Goal: Information Seeking & Learning: Learn about a topic

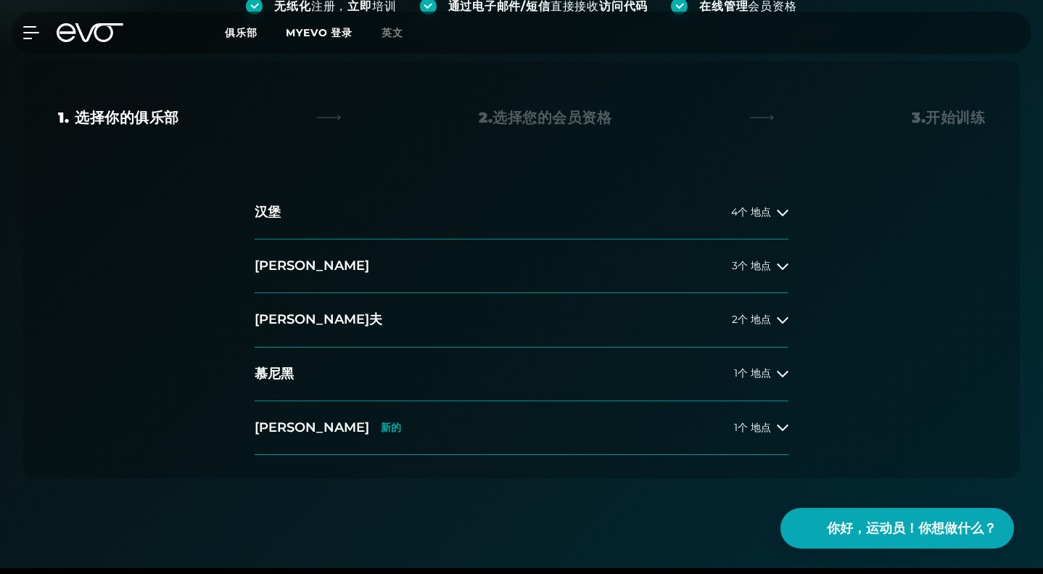
scroll to position [290, 0]
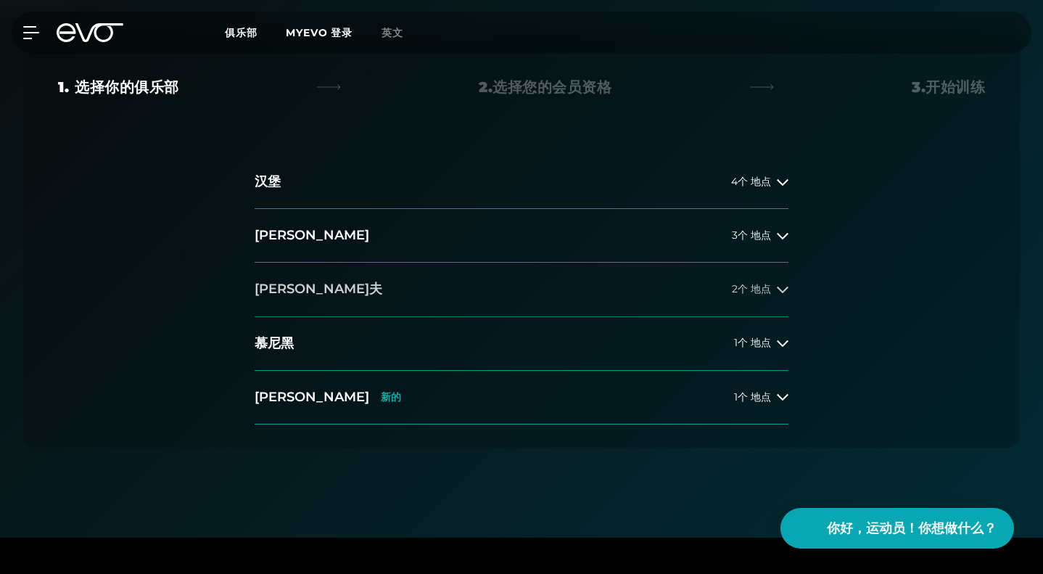
click at [762, 295] on button "杜塞尔多夫 2个 地点" at bounding box center [522, 290] width 534 height 54
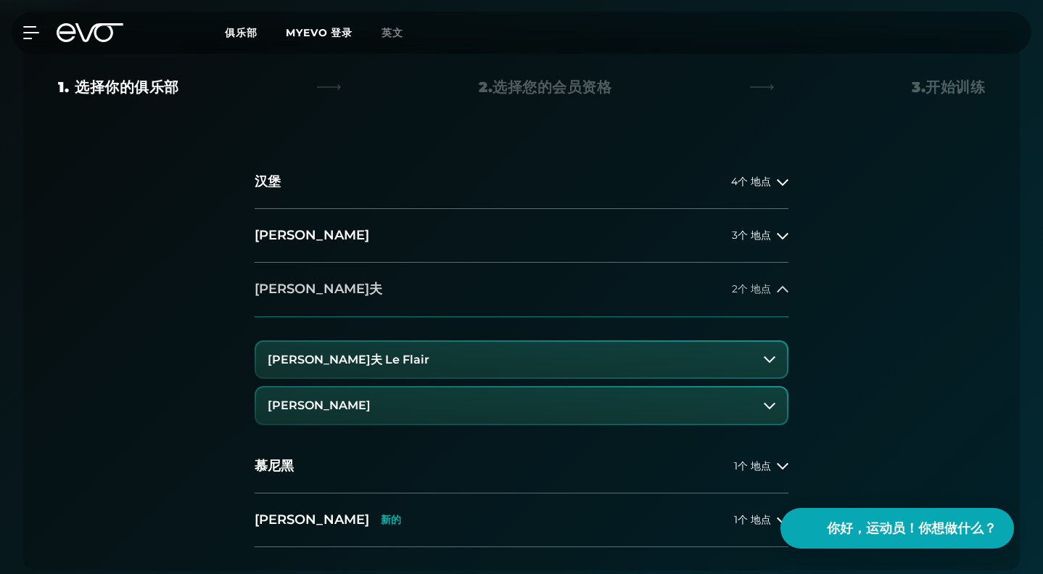
click at [760, 287] on font "地点" at bounding box center [761, 288] width 20 height 13
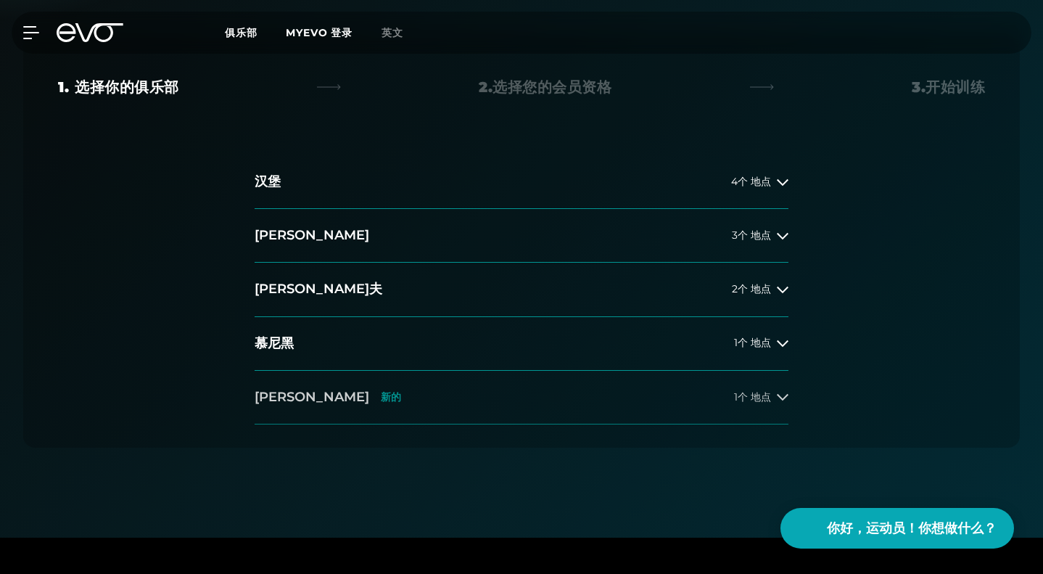
click at [772, 382] on button "威斯巴登 新的 1个 地点" at bounding box center [522, 398] width 534 height 54
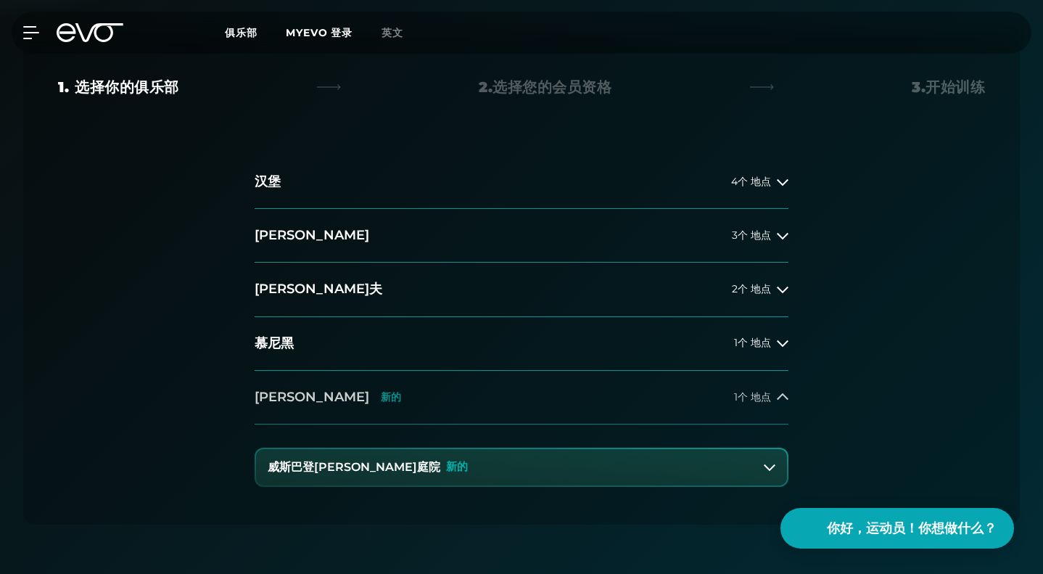
click at [772, 382] on button "威斯巴登 新的 1个 地点" at bounding box center [522, 398] width 534 height 54
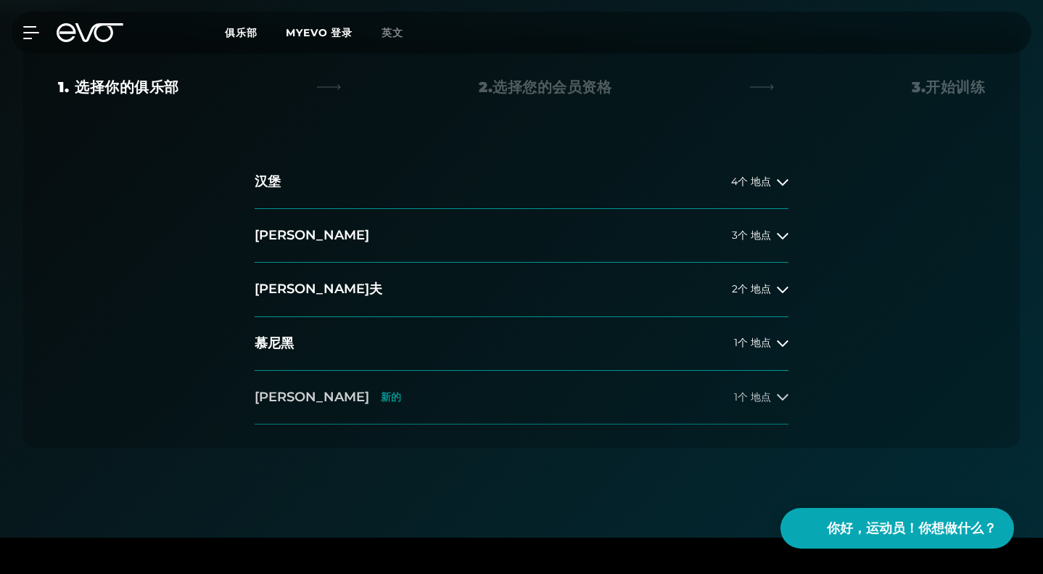
click at [770, 395] on font "地点" at bounding box center [761, 396] width 20 height 13
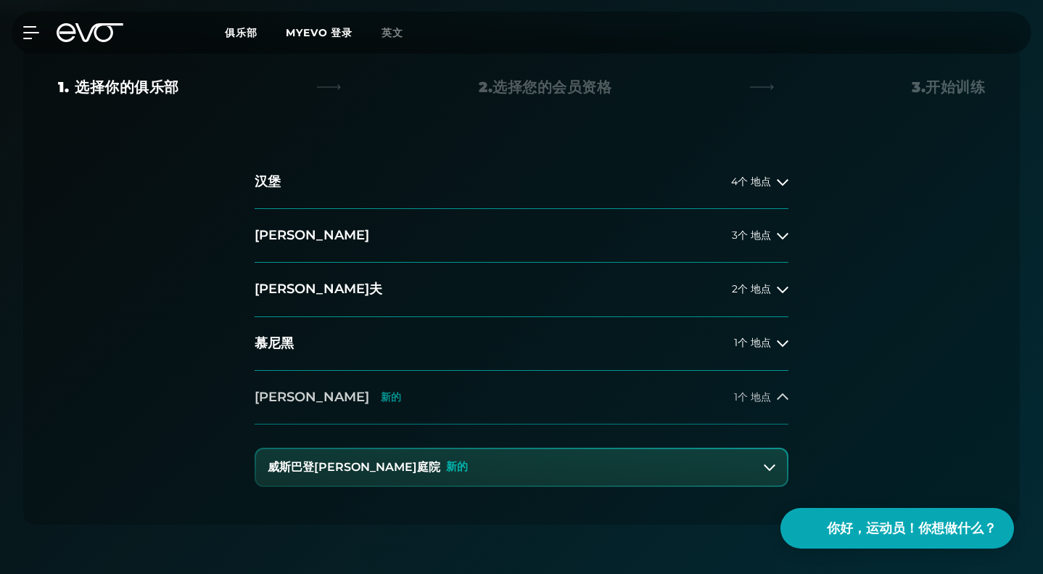
click at [770, 395] on font "地点" at bounding box center [761, 396] width 20 height 13
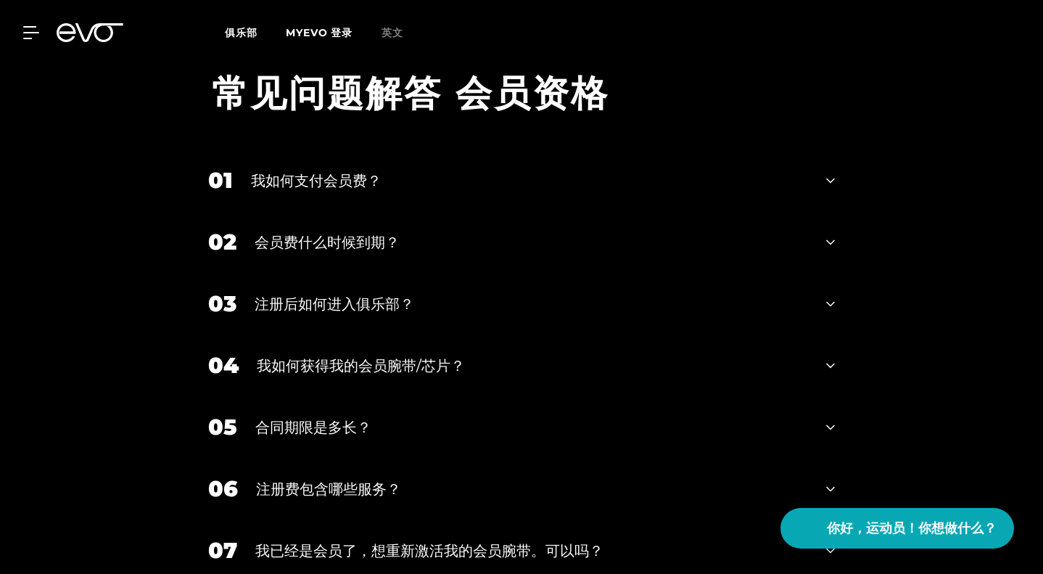
scroll to position [1814, 0]
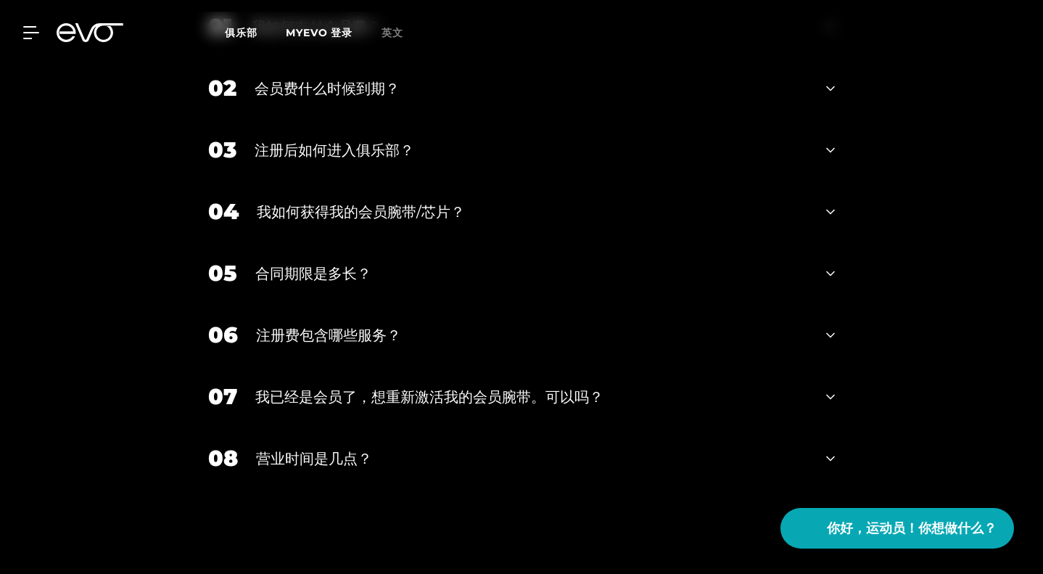
click at [530, 38] on div "我如何支付会员费？" at bounding box center [529, 27] width 557 height 22
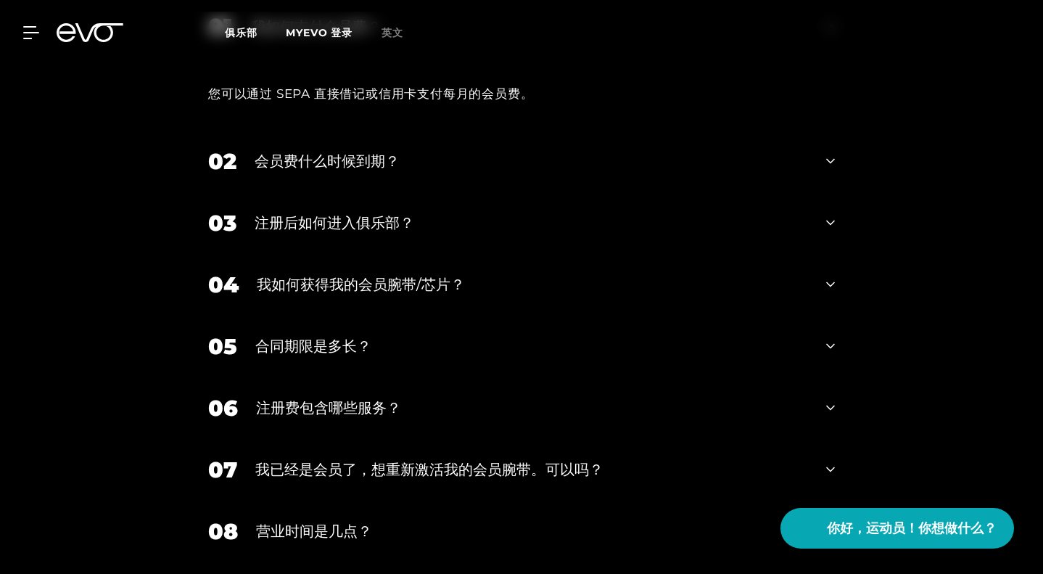
click at [522, 38] on div "我如何支付会员费？" at bounding box center [529, 27] width 557 height 22
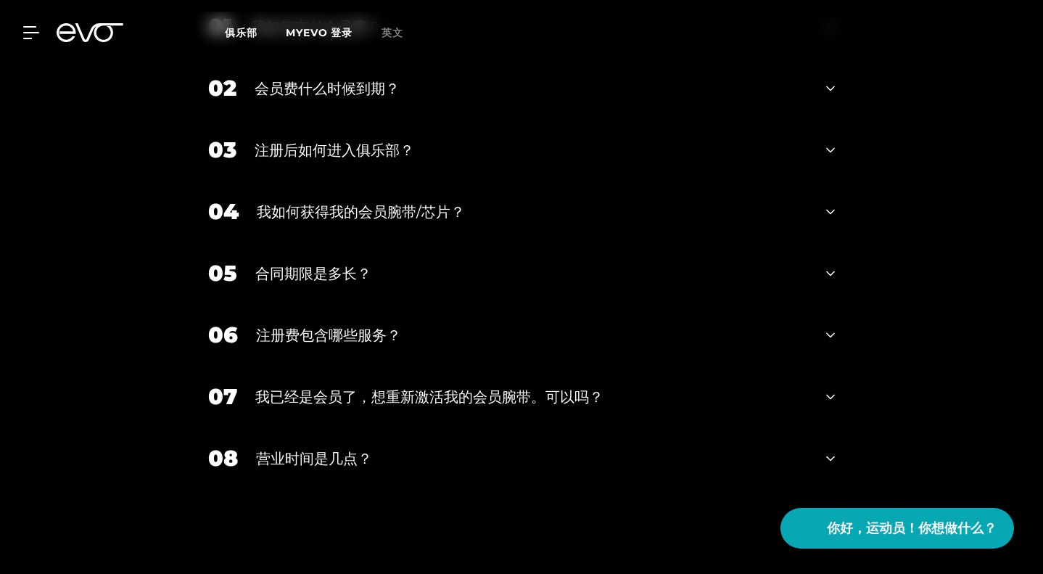
click at [455, 99] on div "会员费什么时候到期？" at bounding box center [532, 89] width 554 height 22
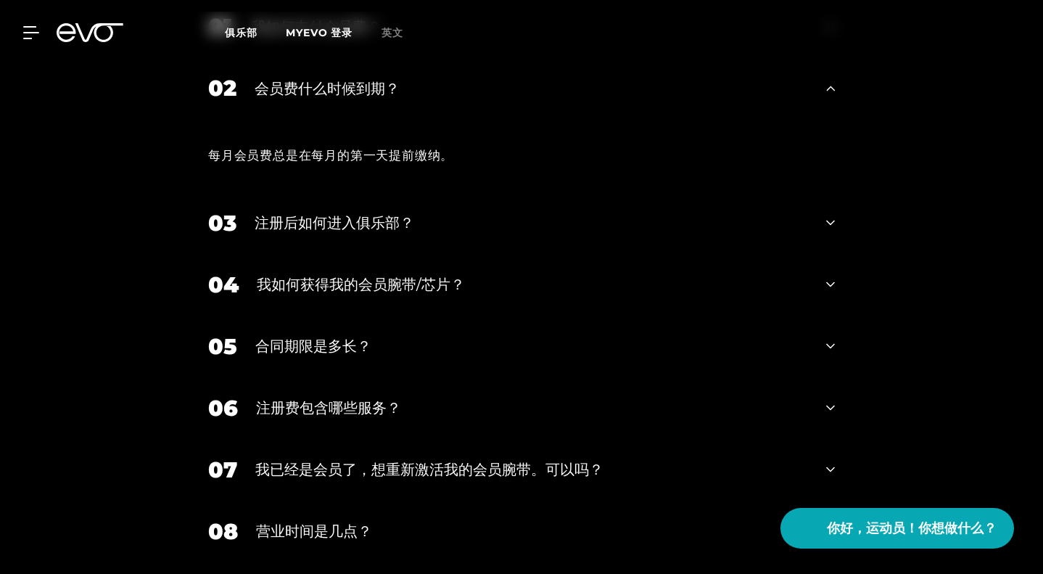
click at [455, 99] on div "会员费什么时候到期？" at bounding box center [532, 89] width 554 height 22
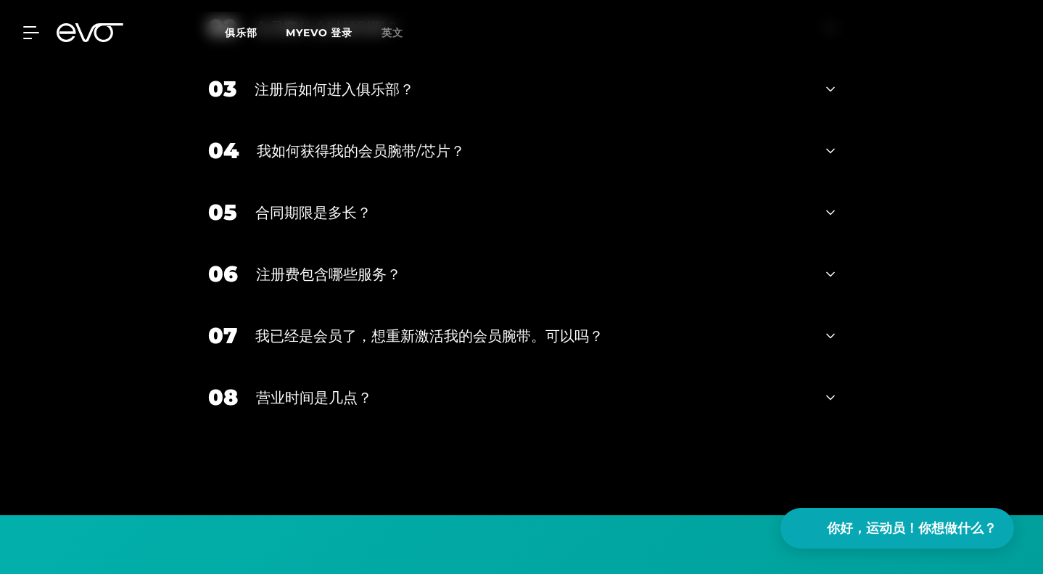
scroll to position [1959, 0]
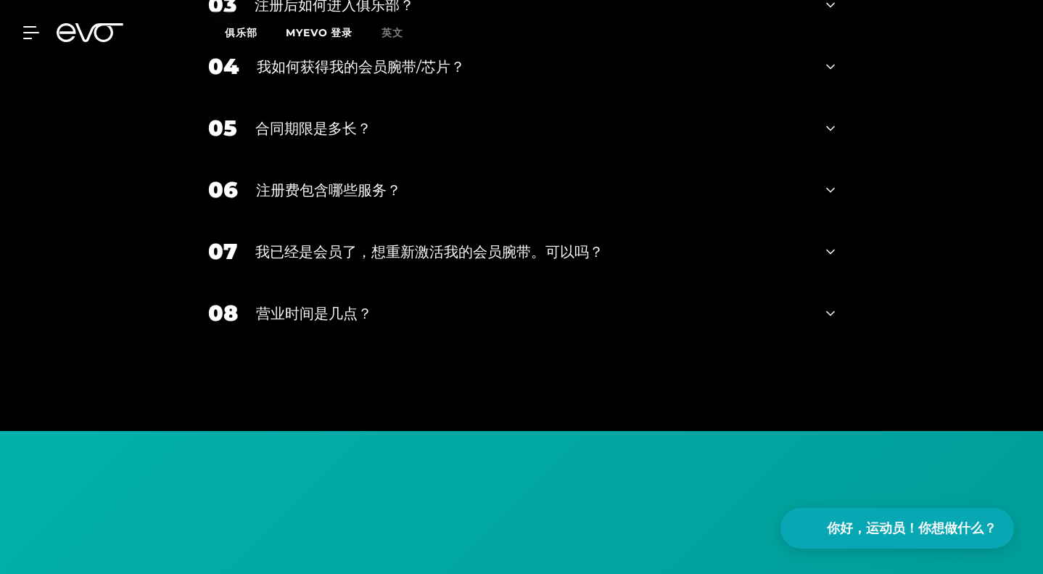
click at [448, 16] on div "注册后如何进入俱乐部？" at bounding box center [532, 5] width 554 height 22
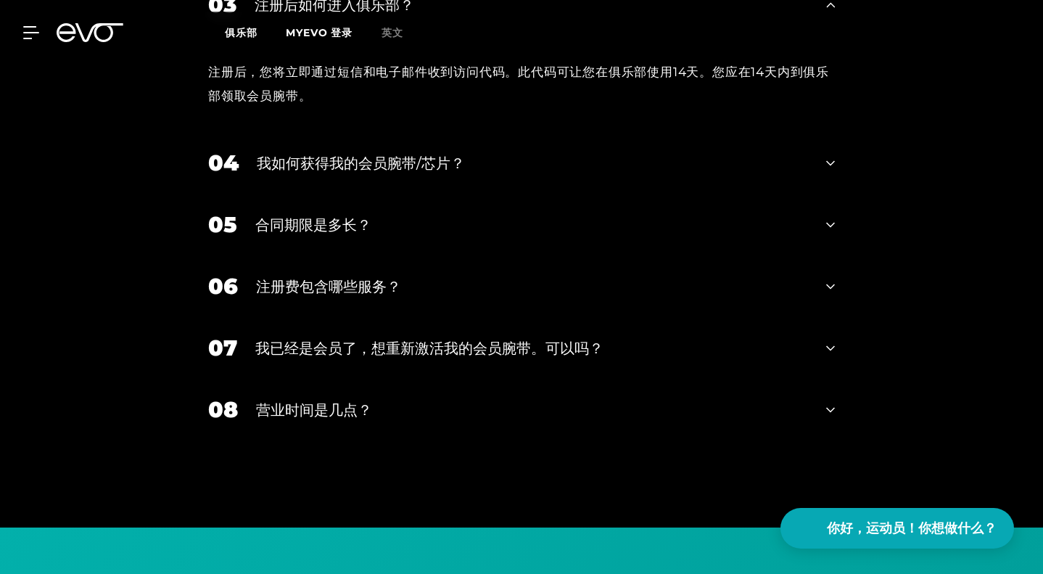
click at [448, 16] on div "注册后如何进入俱乐部？" at bounding box center [532, 5] width 554 height 22
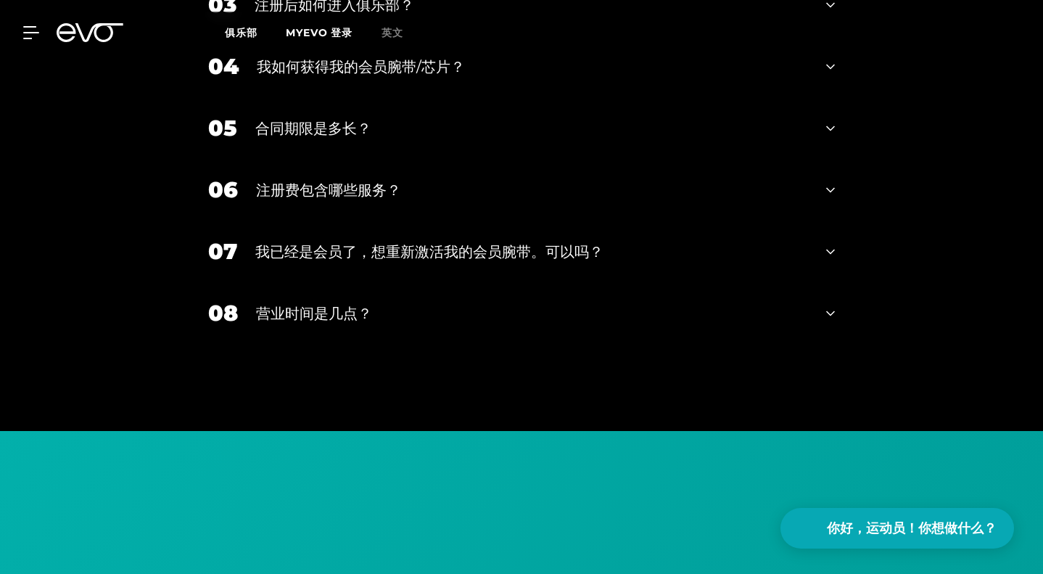
click at [429, 97] on div "04 我如何获得我的会员腕带/芯片？" at bounding box center [522, 67] width 656 height 62
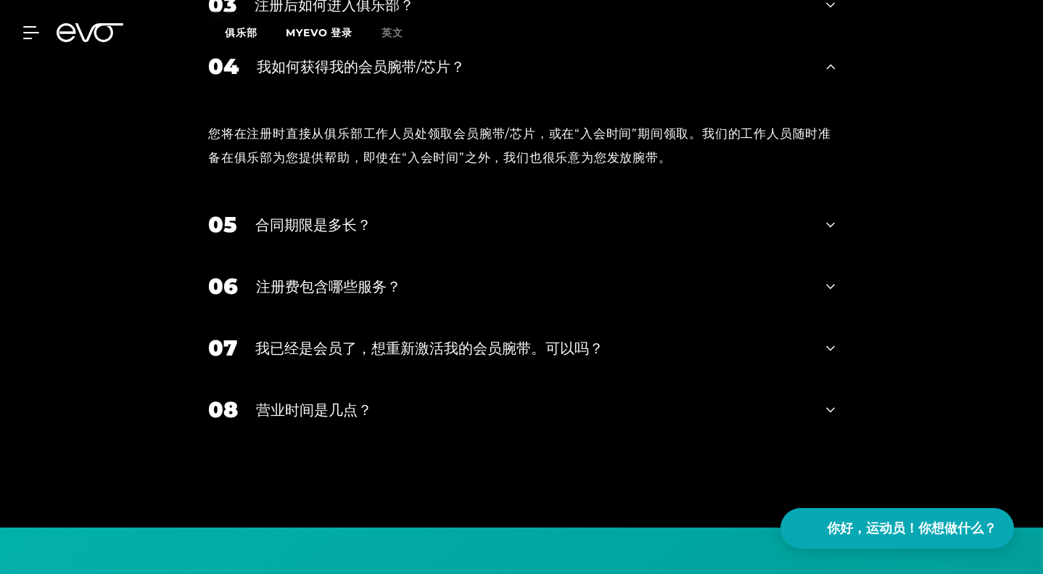
click at [430, 78] on div "我如何获得我的会员腕带/芯片？" at bounding box center [532, 67] width 551 height 22
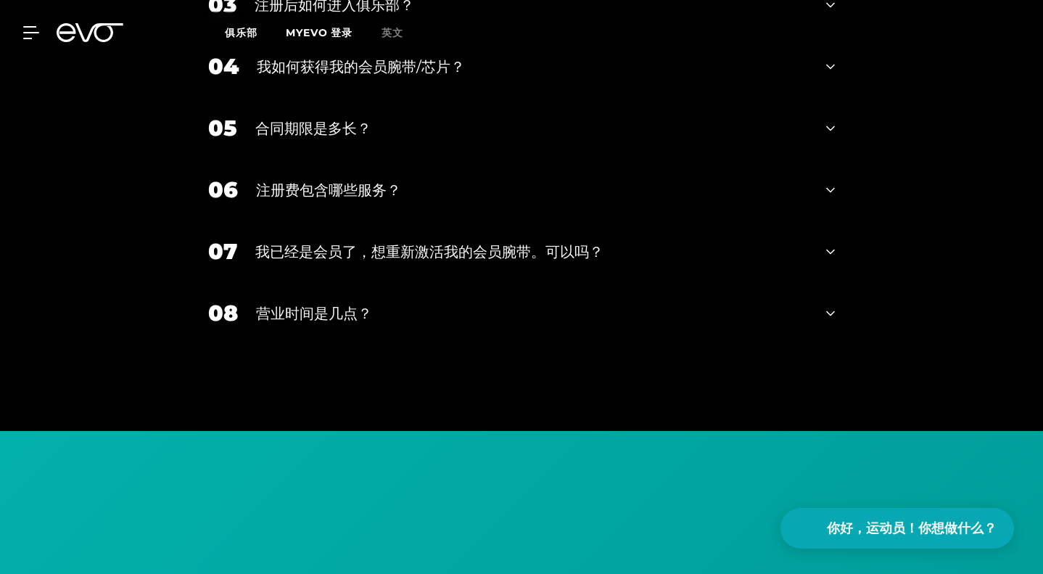
scroll to position [2031, 0]
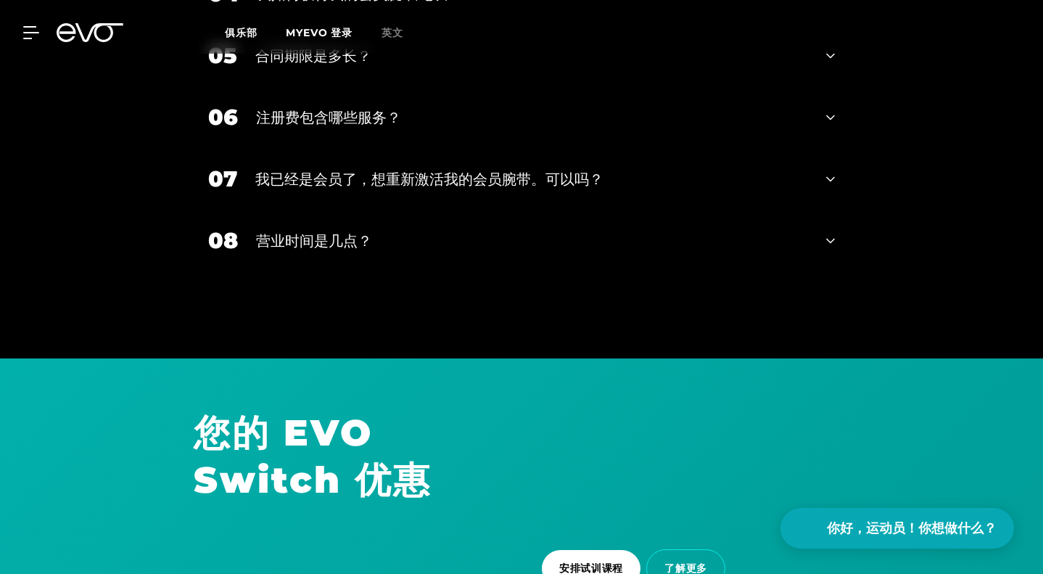
click at [419, 86] on div "05 合同期限是多长？" at bounding box center [522, 56] width 656 height 62
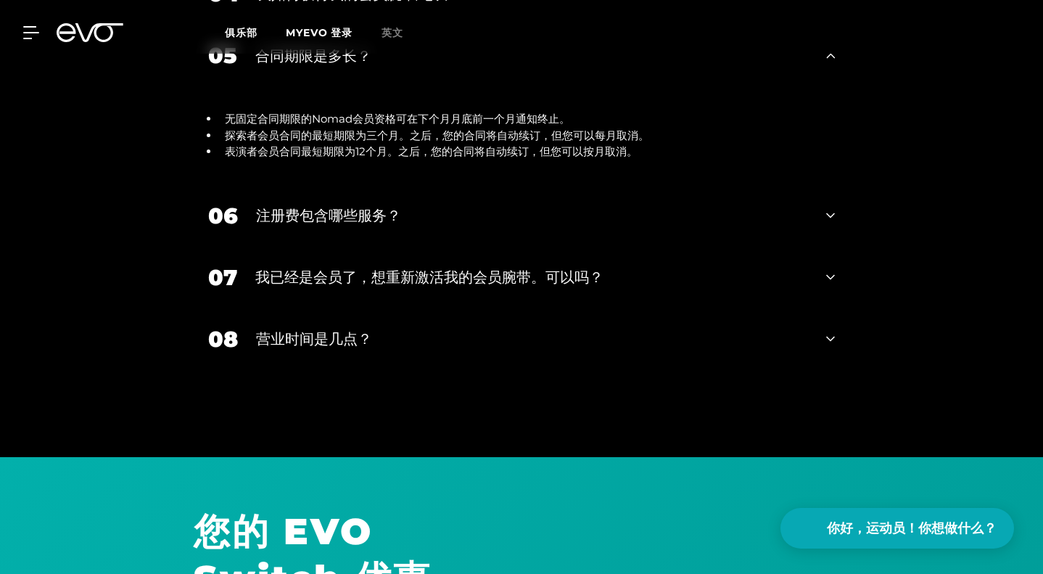
click at [419, 86] on div "05 合同期限是多长？" at bounding box center [522, 56] width 656 height 62
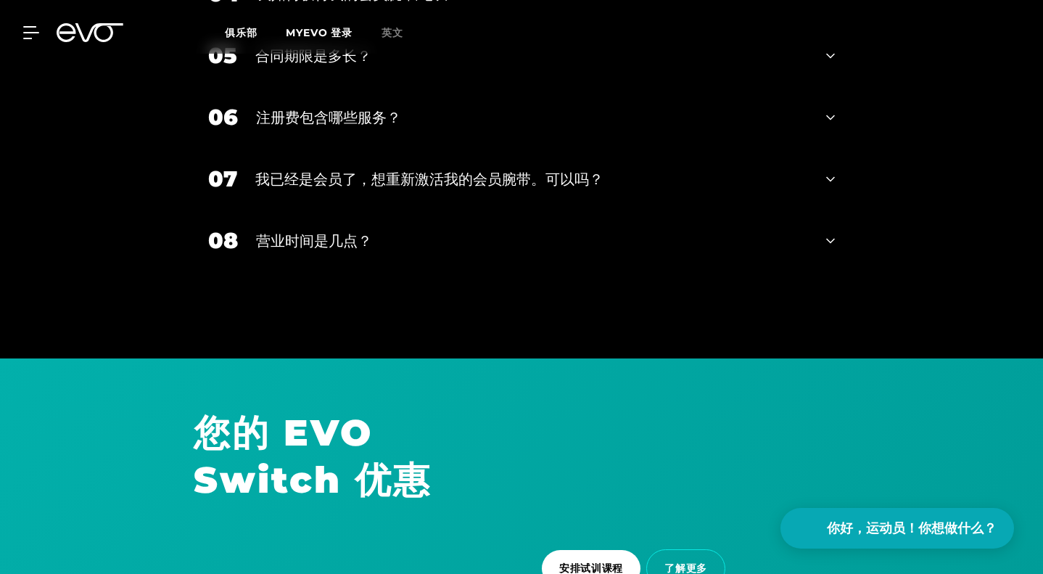
click at [411, 128] on div "注册费包含哪些服务？" at bounding box center [532, 118] width 552 height 22
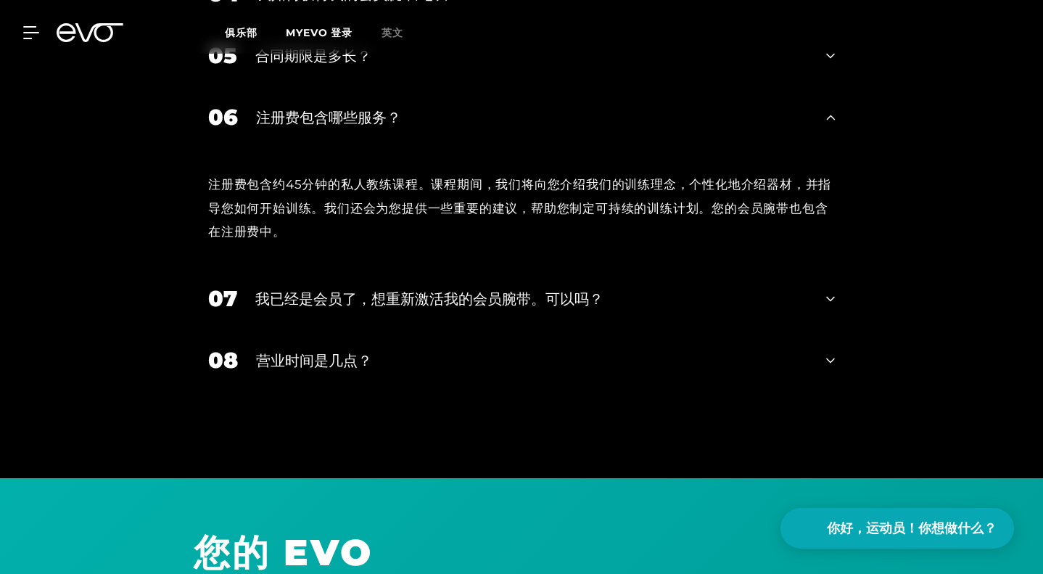
click at [411, 128] on div "注册费包含哪些服务？" at bounding box center [532, 118] width 552 height 22
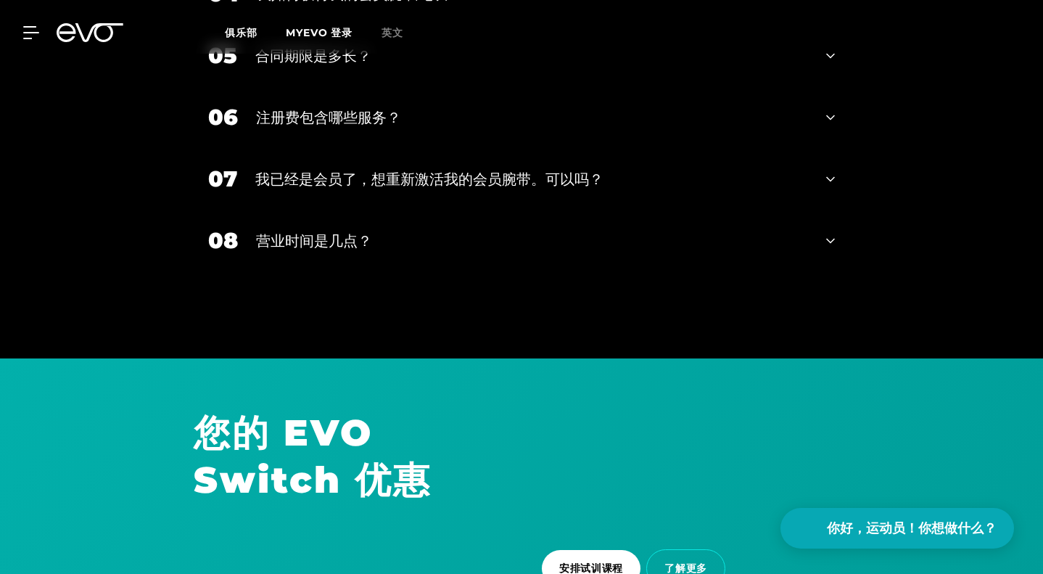
click at [395, 188] on font "我已经是会员了，想重新激活我的会员腕带。可以吗？" at bounding box center [429, 178] width 348 height 17
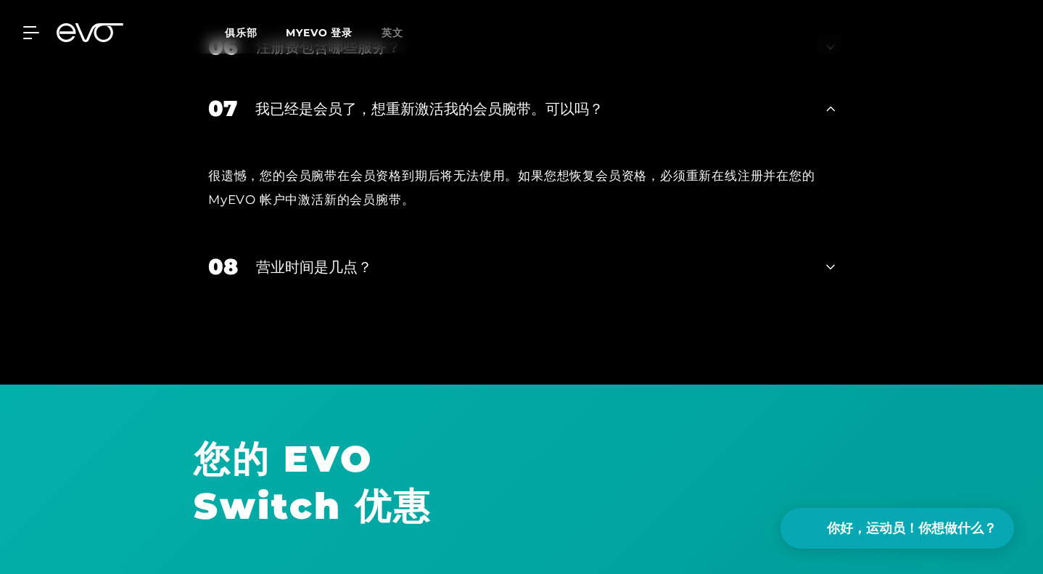
scroll to position [2104, 0]
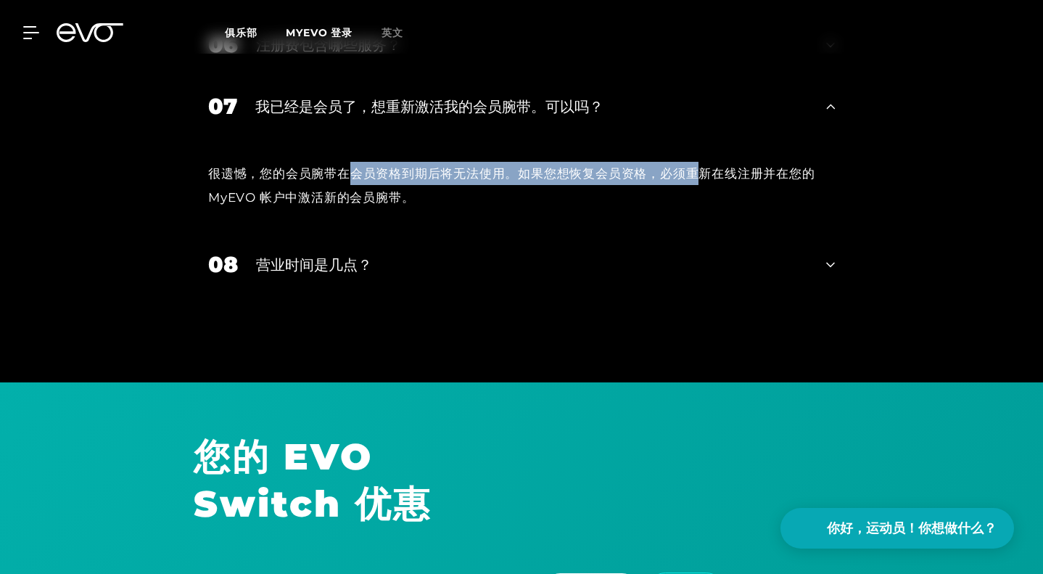
drag, startPoint x: 243, startPoint y: 311, endPoint x: 596, endPoint y: 297, distance: 352.9
click at [596, 234] on div "很遗憾，您的会员腕带在会员资格到期后将无法使用。如果您想恢复会员资格，必须重新在线注册并在您的 MyEVO 帐户中激活新的会员腕带。" at bounding box center [522, 185] width 656 height 96
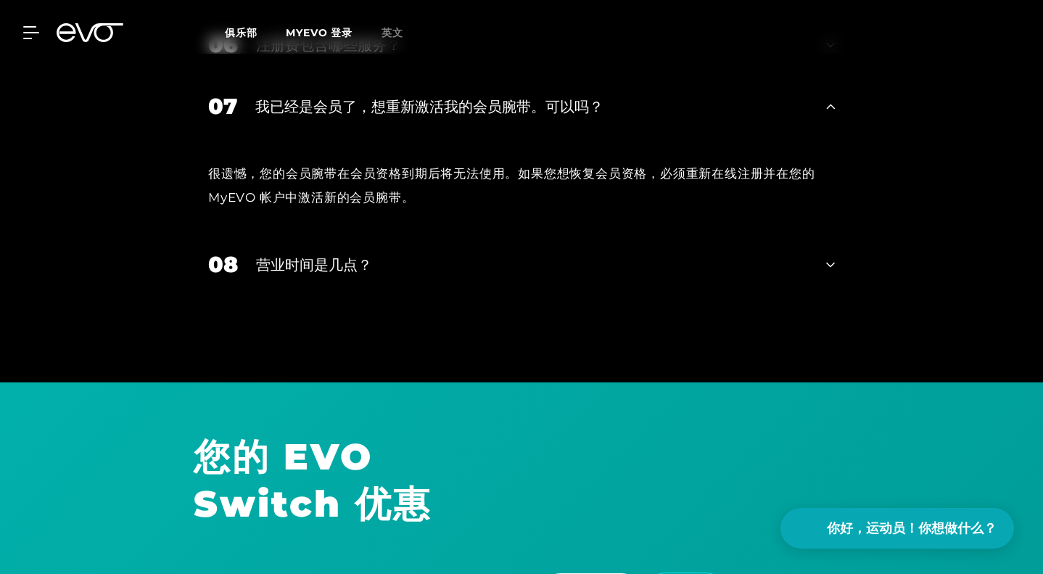
click at [612, 137] on div "07 我已经是会员了，想重新激活我的会员腕带。可以吗？" at bounding box center [522, 106] width 656 height 62
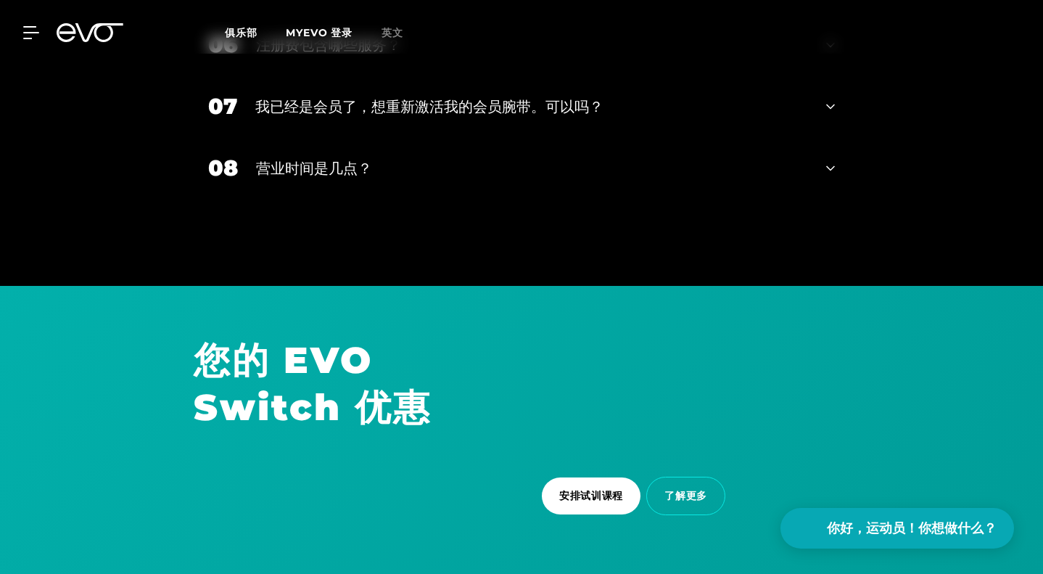
click at [493, 199] on div "08 营业时间是几点？" at bounding box center [522, 168] width 656 height 62
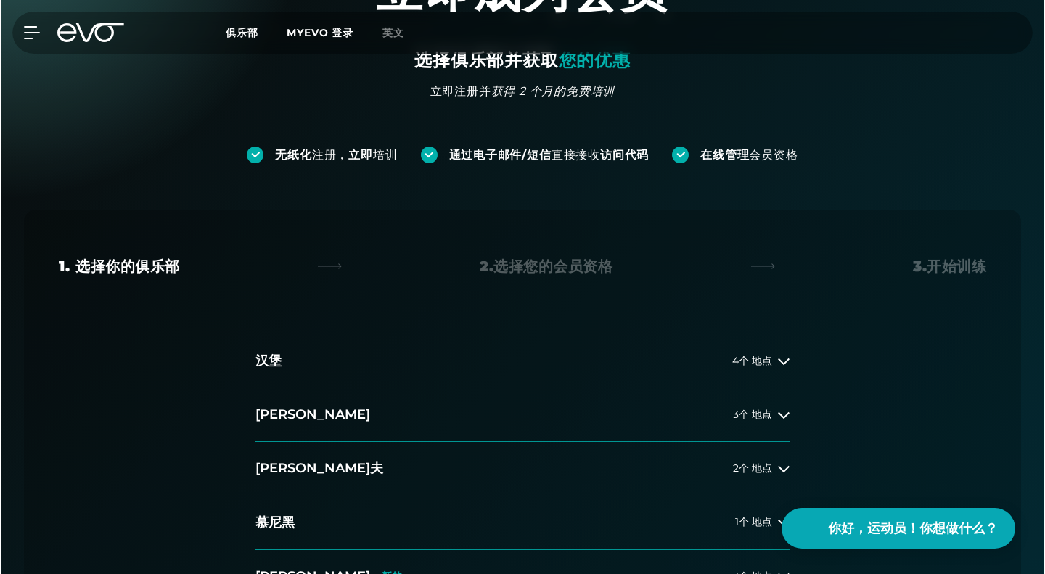
scroll to position [0, 0]
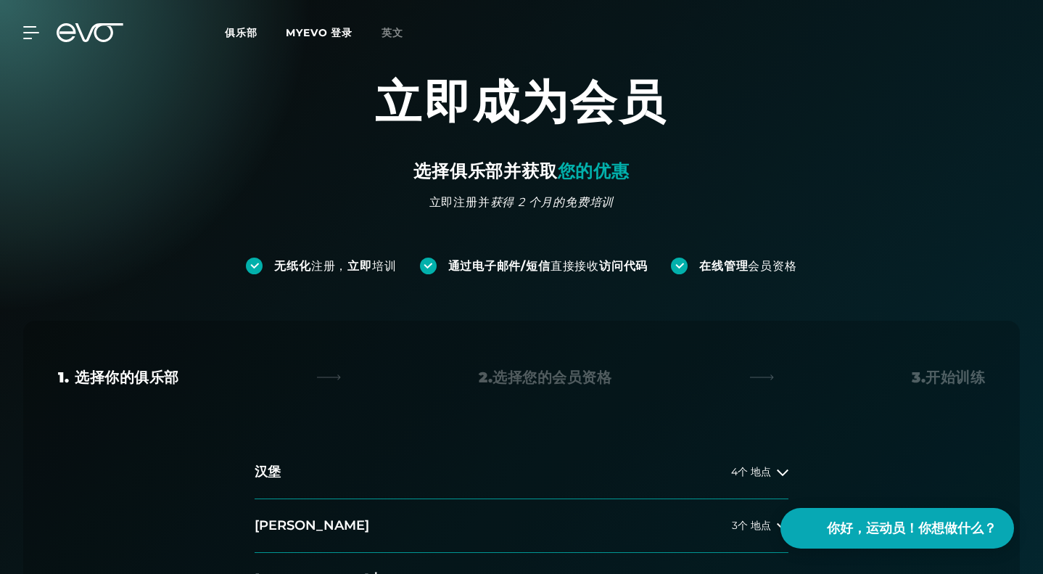
click at [405, 35] on link "英文" at bounding box center [401, 33] width 39 height 17
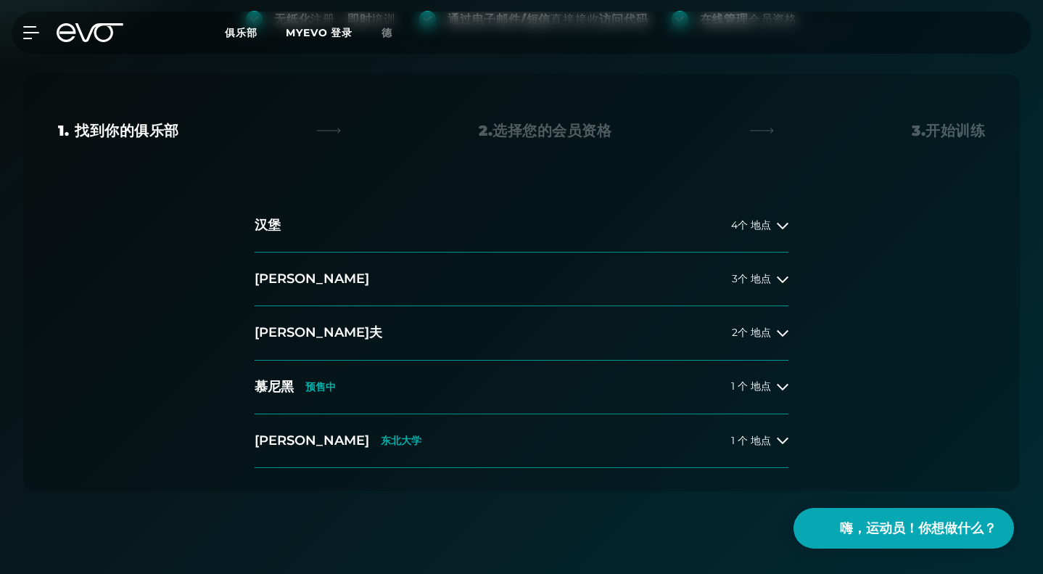
scroll to position [290, 0]
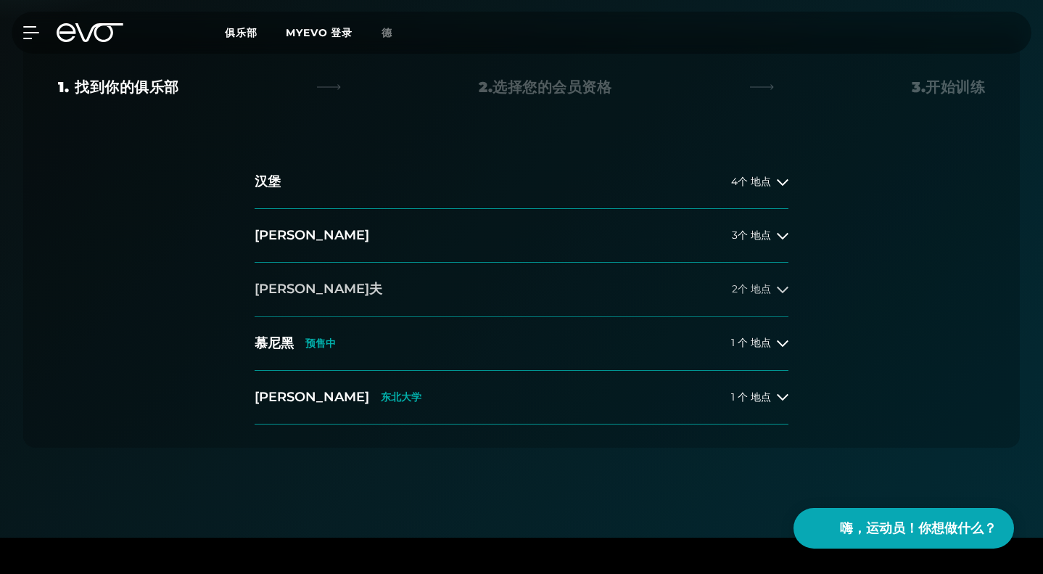
click at [737, 284] on font "2个" at bounding box center [740, 288] width 16 height 13
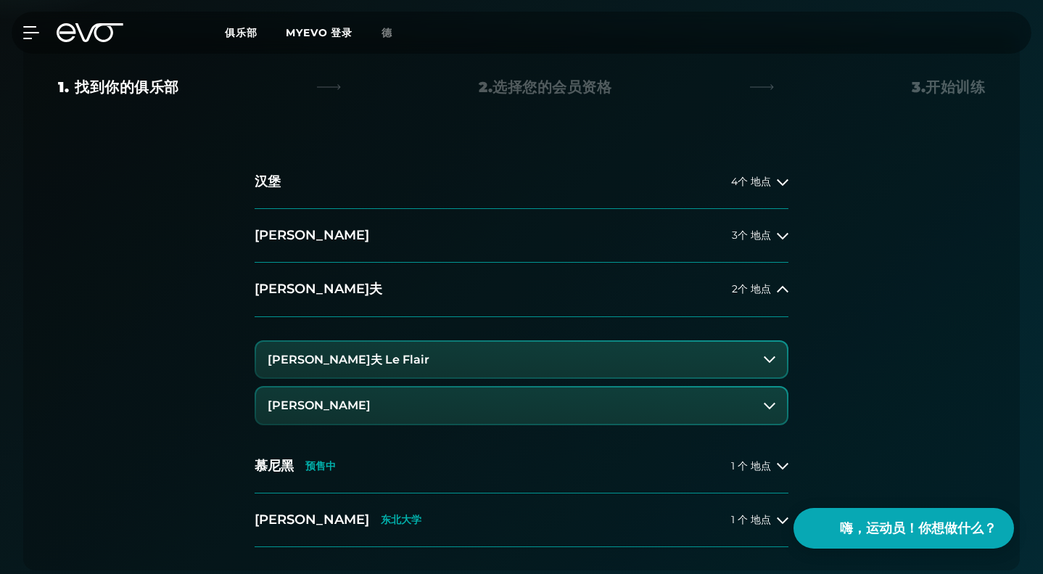
click at [499, 358] on button "杜塞尔多夫 Le Flair" at bounding box center [521, 360] width 531 height 36
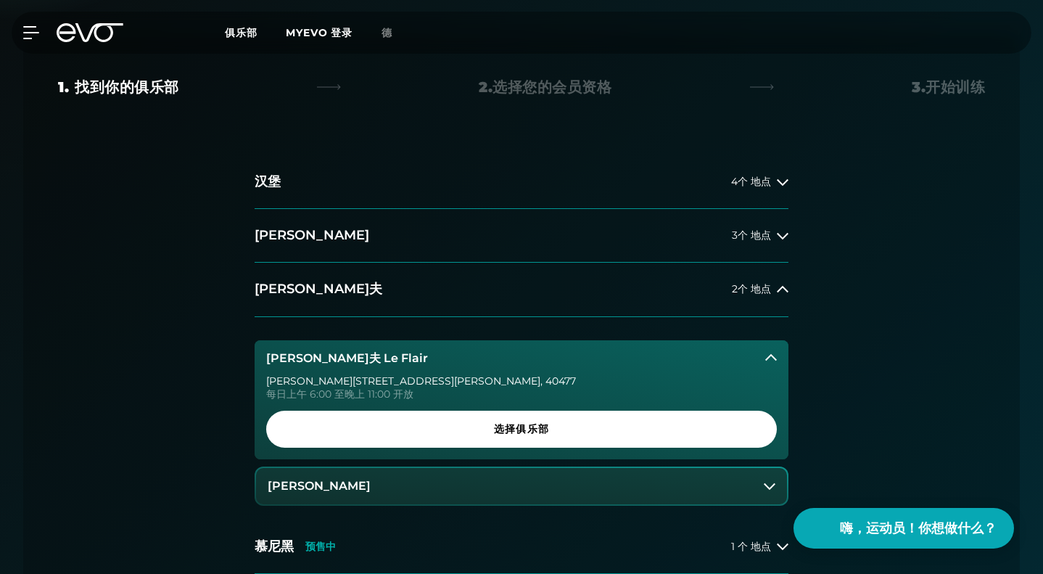
scroll to position [363, 0]
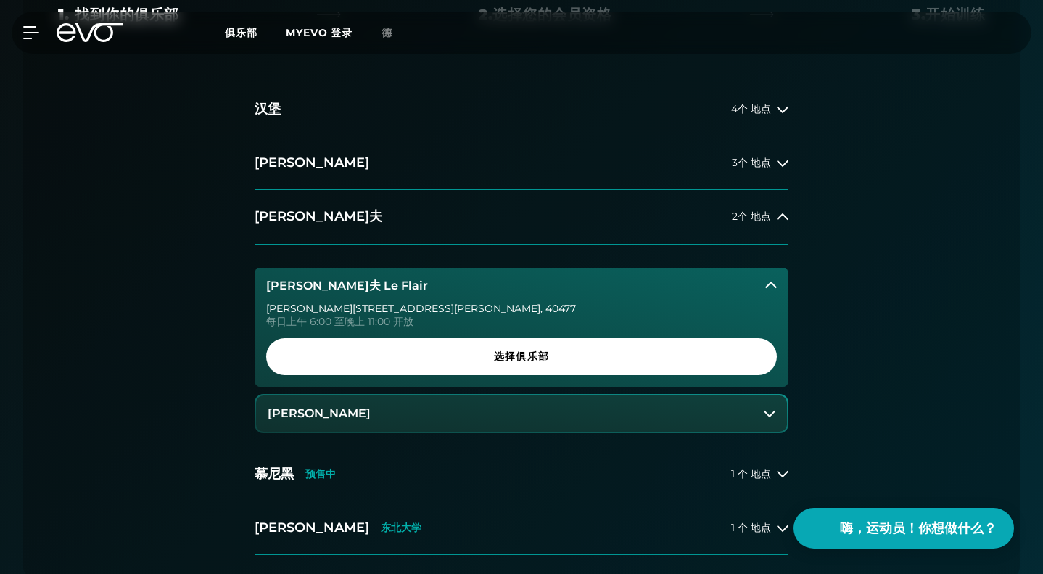
click at [495, 411] on button "杜塞尔多夫Unterbilk" at bounding box center [521, 413] width 531 height 36
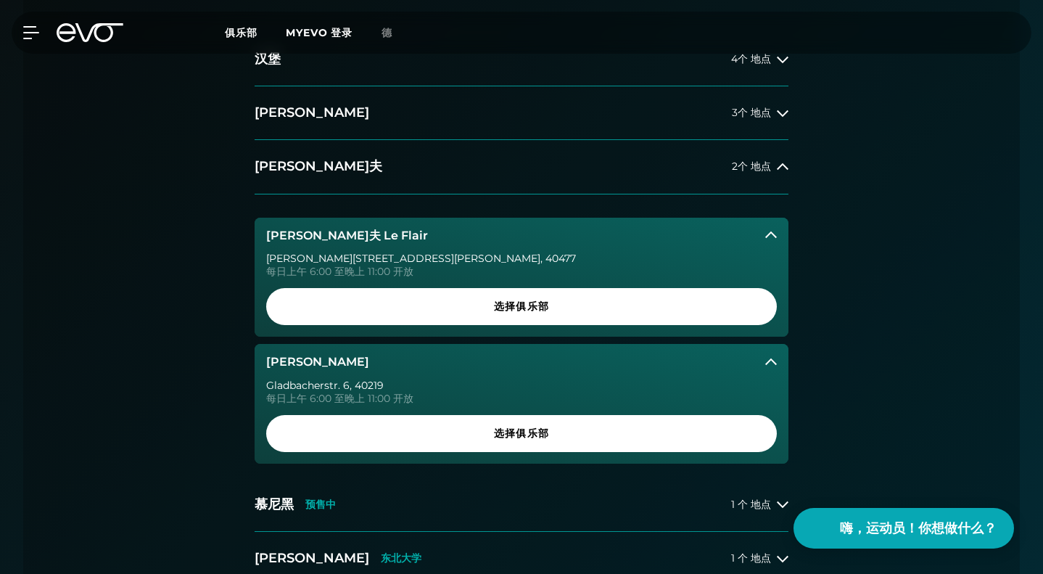
scroll to position [435, 0]
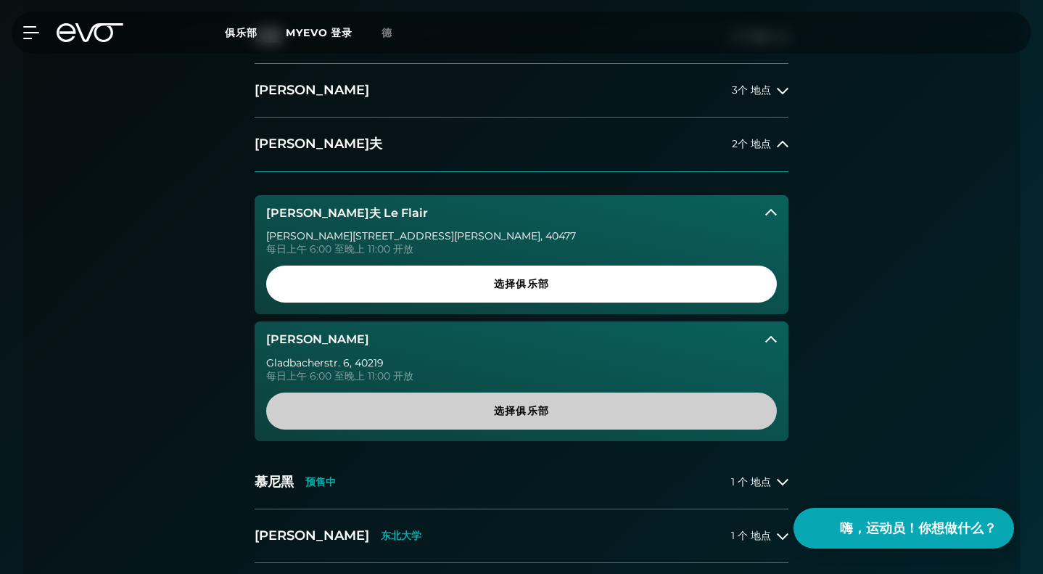
click at [496, 404] on font "选择俱乐部" at bounding box center [521, 410] width 55 height 13
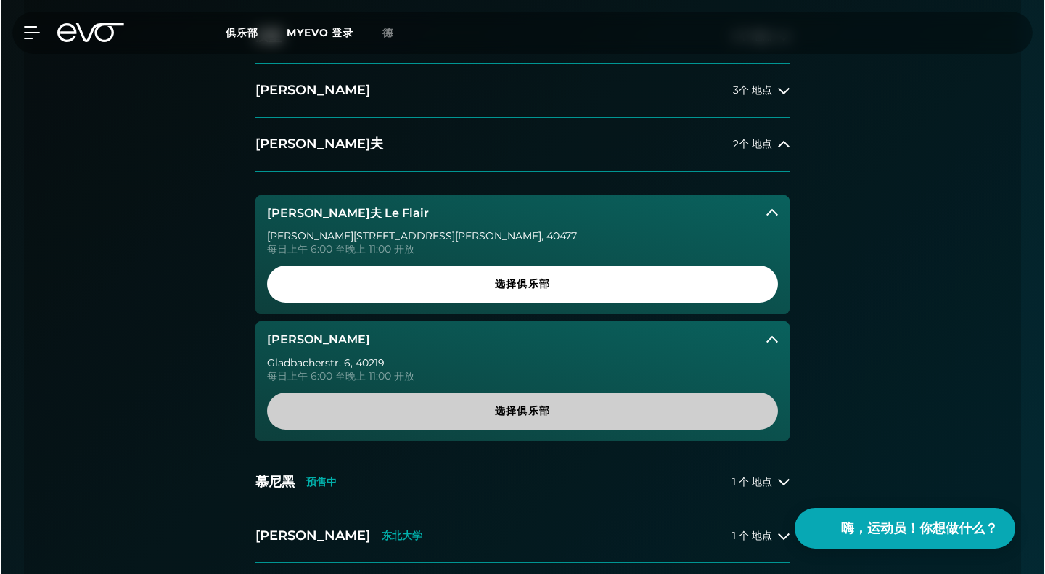
scroll to position [0, 0]
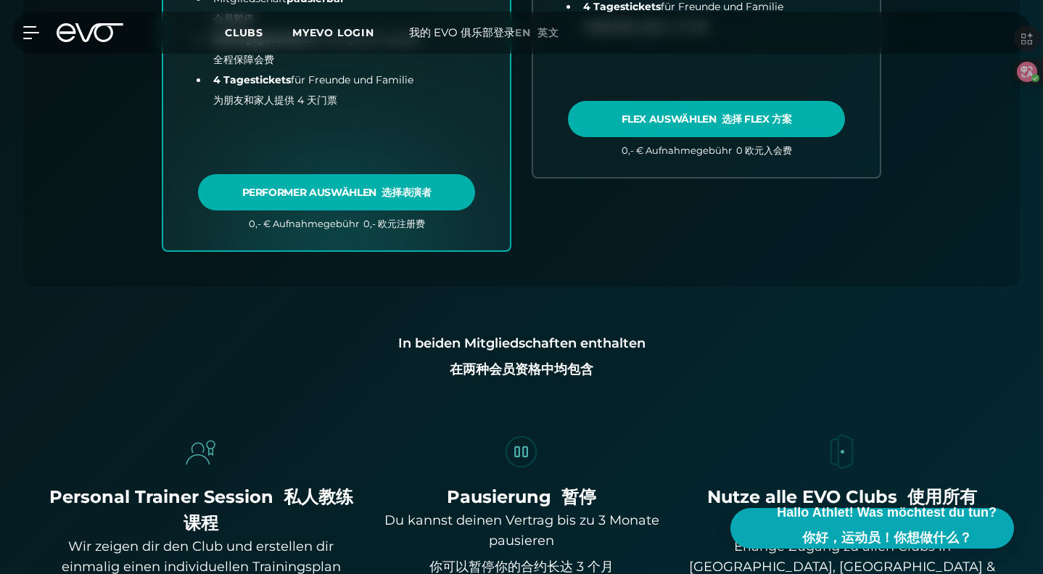
scroll to position [1409, 0]
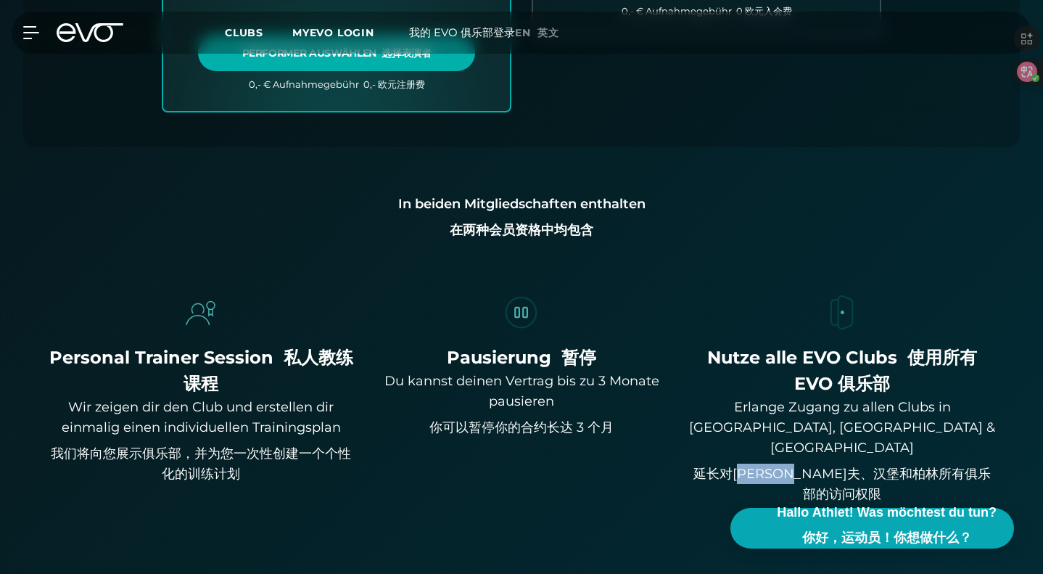
drag, startPoint x: 741, startPoint y: 380, endPoint x: 827, endPoint y: 372, distance: 86.7
click at [827, 466] on font "延长对[PERSON_NAME]夫、汉堡和柏林所有俱乐部的访问权限" at bounding box center [842, 484] width 297 height 36
click at [754, 464] on font "延长对[PERSON_NAME]夫、汉堡和柏林所有俱乐部的访问权限" at bounding box center [842, 484] width 309 height 41
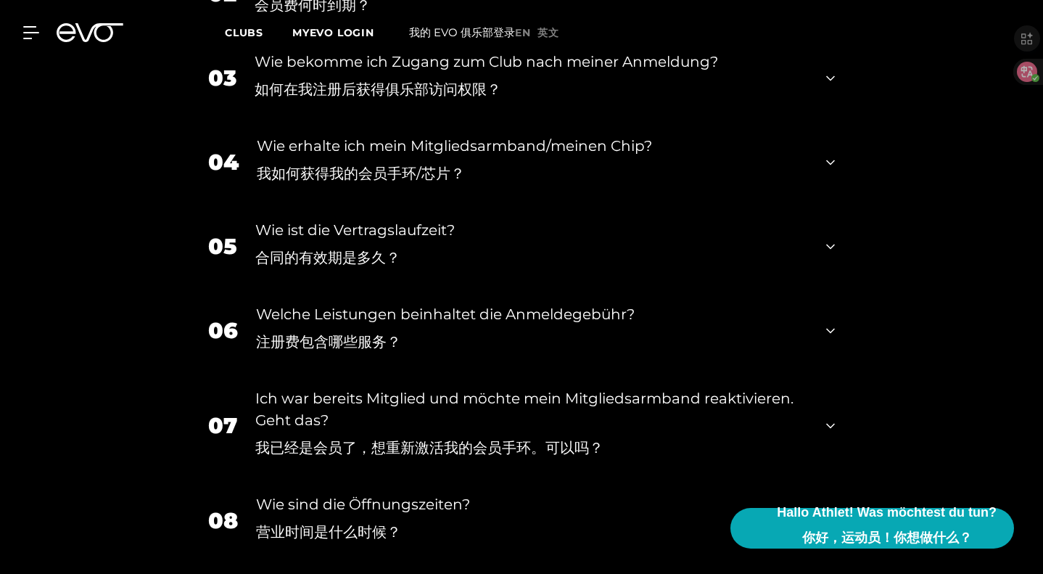
scroll to position [3295, 0]
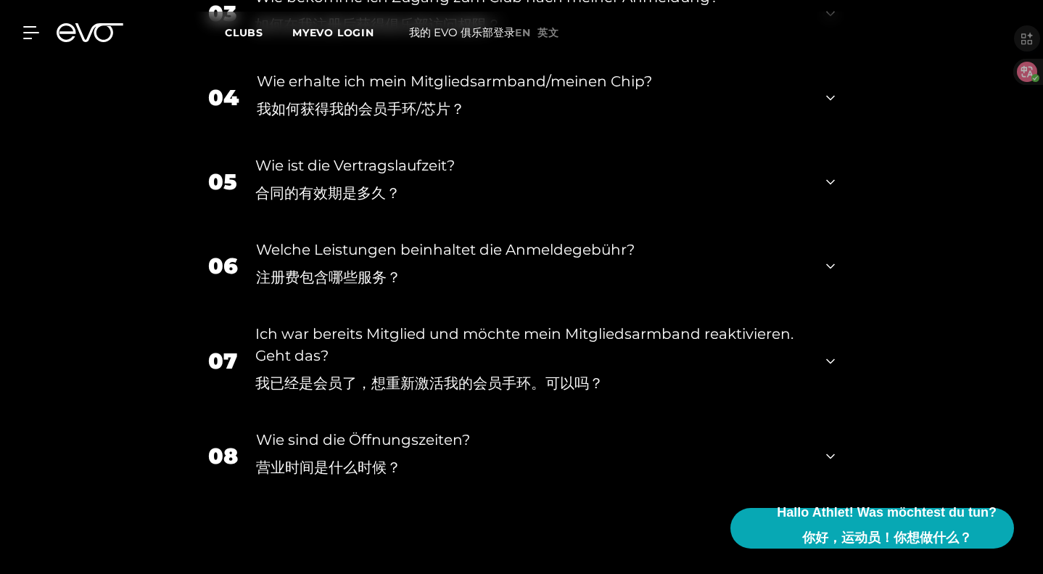
click at [612, 263] on div "Welche Leistungen beinhaltet die Anmeldegebühr? 注册费包含哪些服务？" at bounding box center [532, 266] width 552 height 55
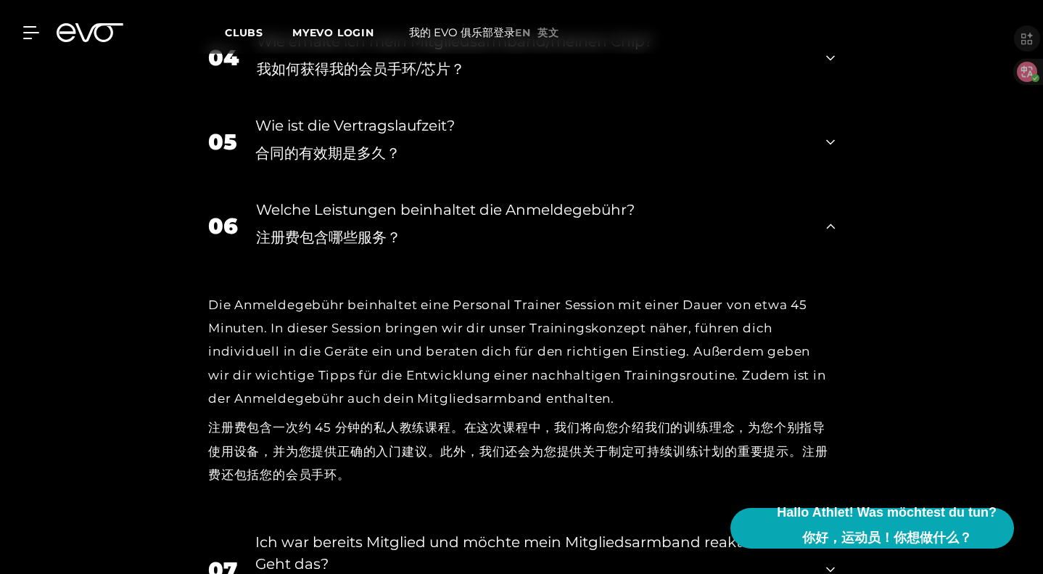
scroll to position [3368, 0]
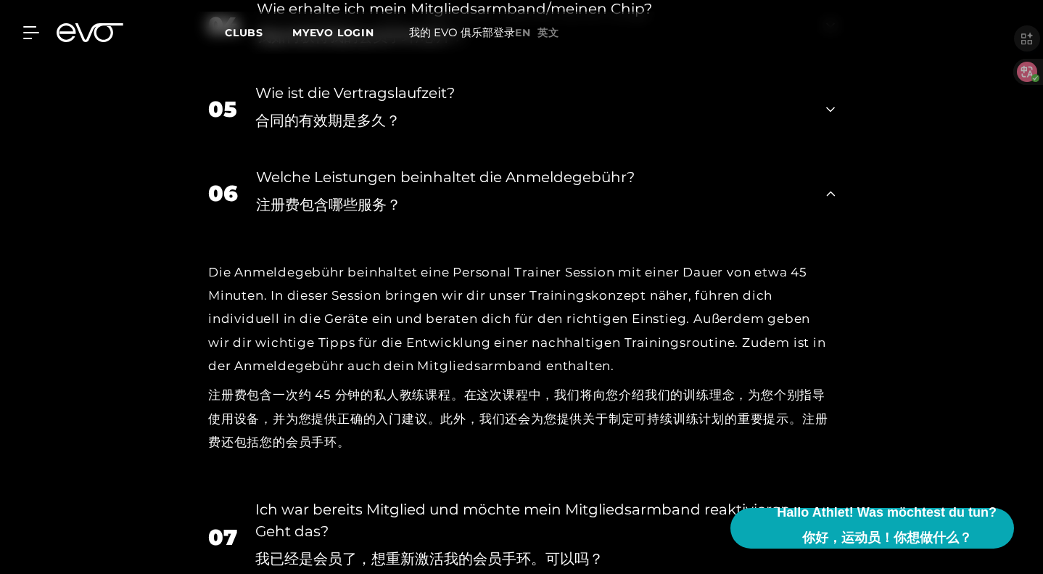
click at [637, 192] on div "Welche Leistungen beinhaltet die Anmeldegebühr? 注册费包含哪些服务？" at bounding box center [532, 193] width 552 height 55
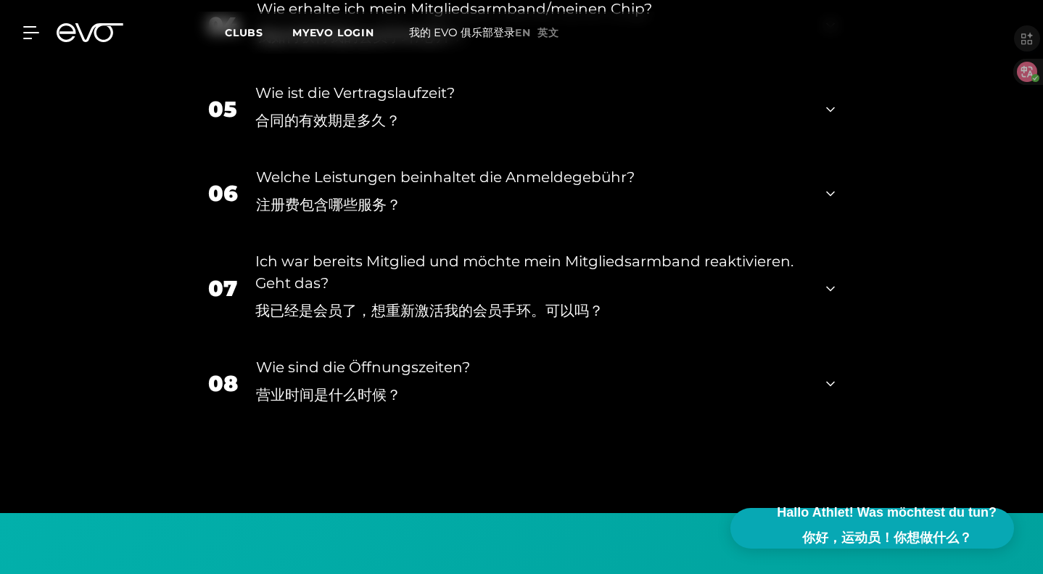
click at [583, 271] on div "Ich war bereits Mitglied und möchte mein Mitgliedsarmband reaktivieren. Geht da…" at bounding box center [531, 288] width 553 height 77
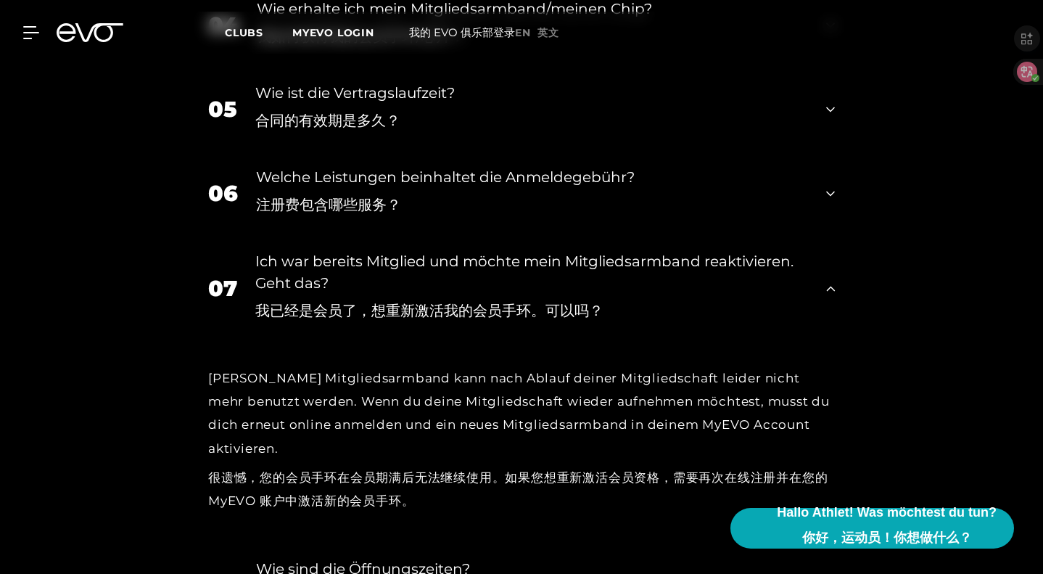
click at [583, 271] on div "Ich war bereits Mitglied und möchte mein Mitgliedsarmband reaktivieren. Geht da…" at bounding box center [531, 288] width 553 height 77
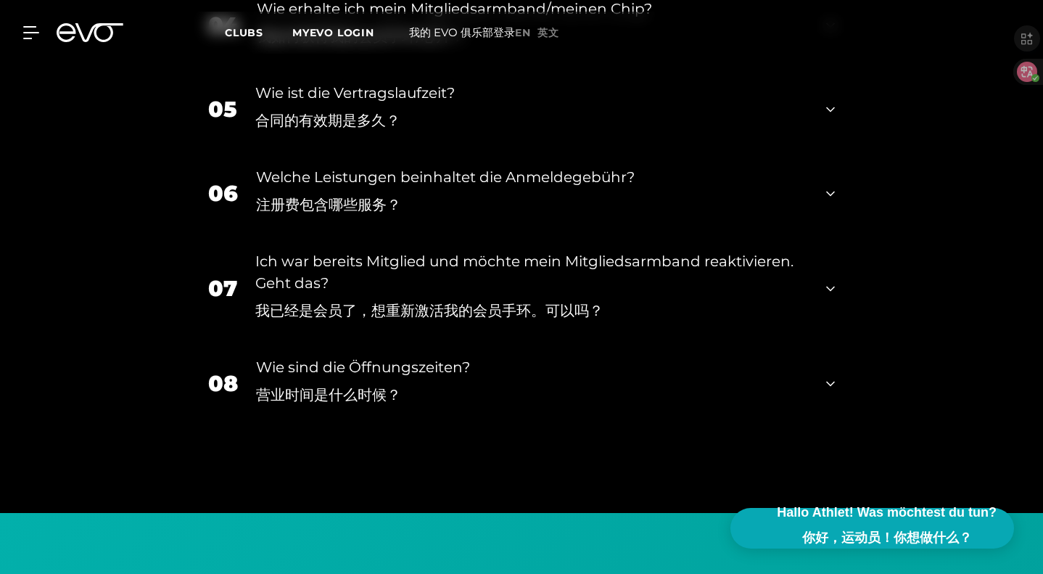
click at [560, 356] on div "Wie sind die Öffnungszeiten? 营业时间是什么时候？" at bounding box center [532, 383] width 552 height 55
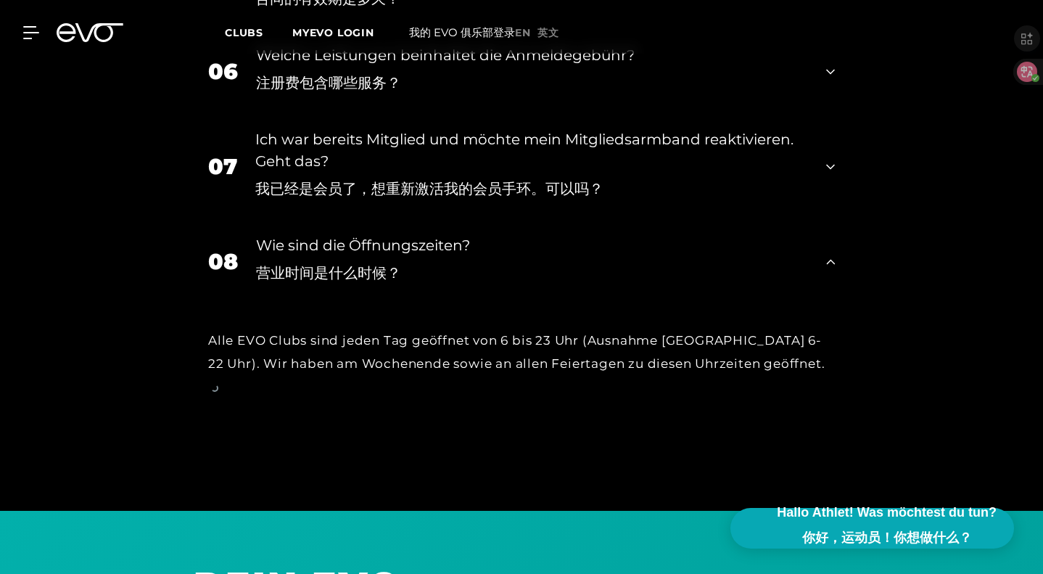
scroll to position [3513, 0]
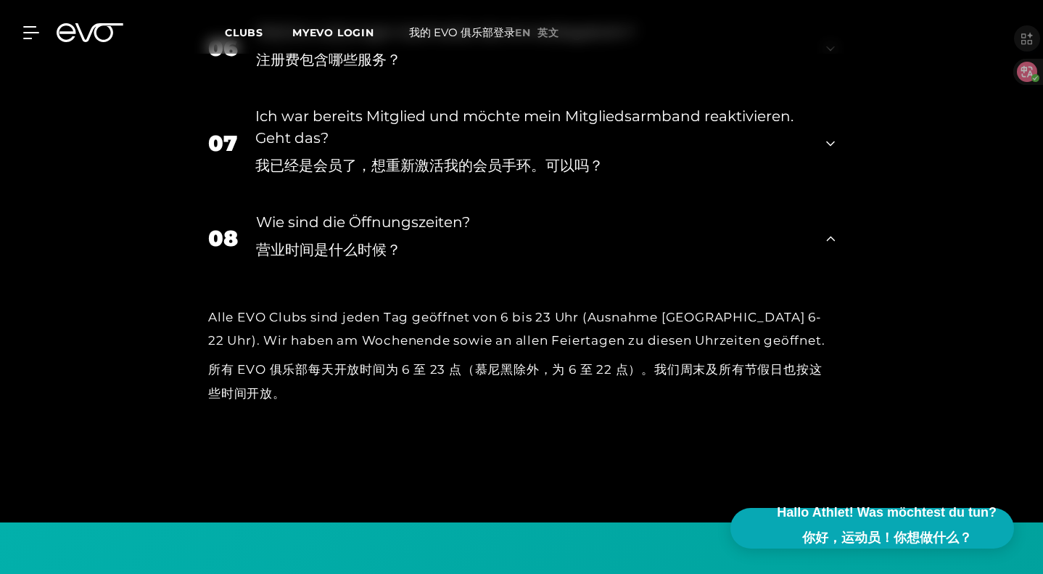
click at [607, 226] on div "Wie sind die Öffnungszeiten? 营业时间是什么时候？" at bounding box center [532, 238] width 552 height 55
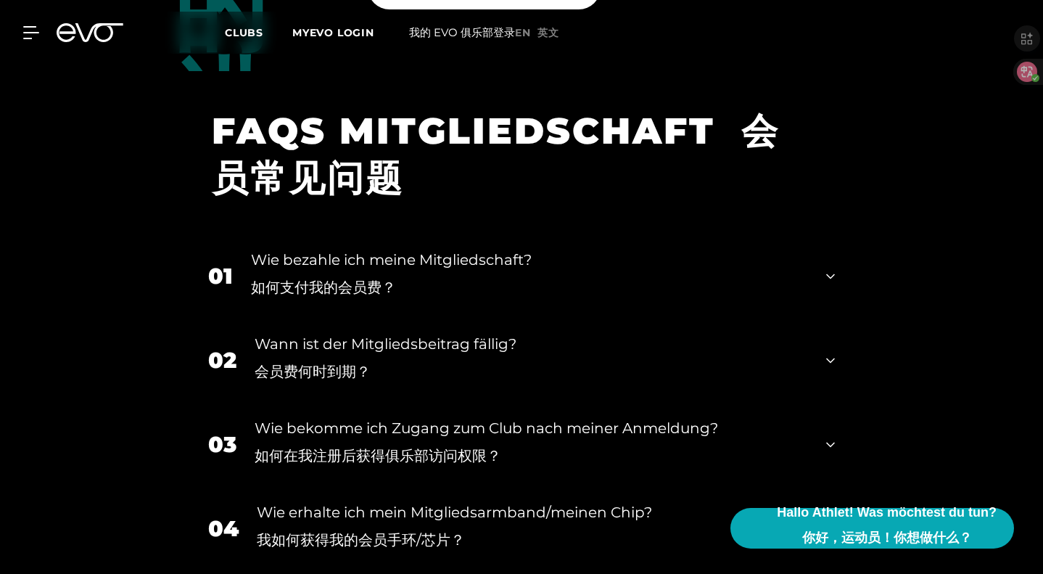
scroll to position [2860, 0]
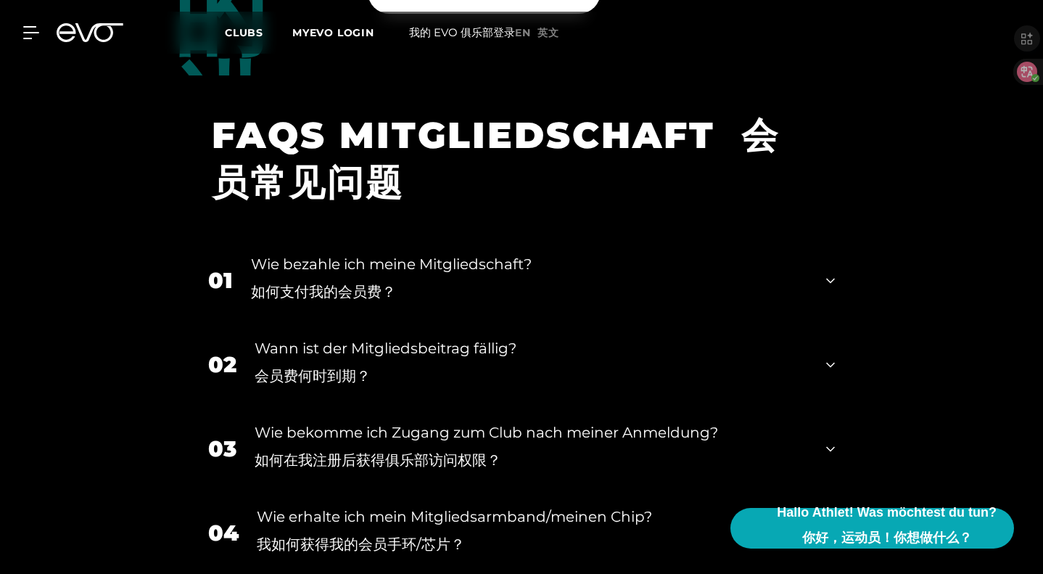
click at [559, 252] on div "01 Wie bezahle ich meine Mitgliedschaft? 如何支付我的会员费？" at bounding box center [522, 281] width 656 height 84
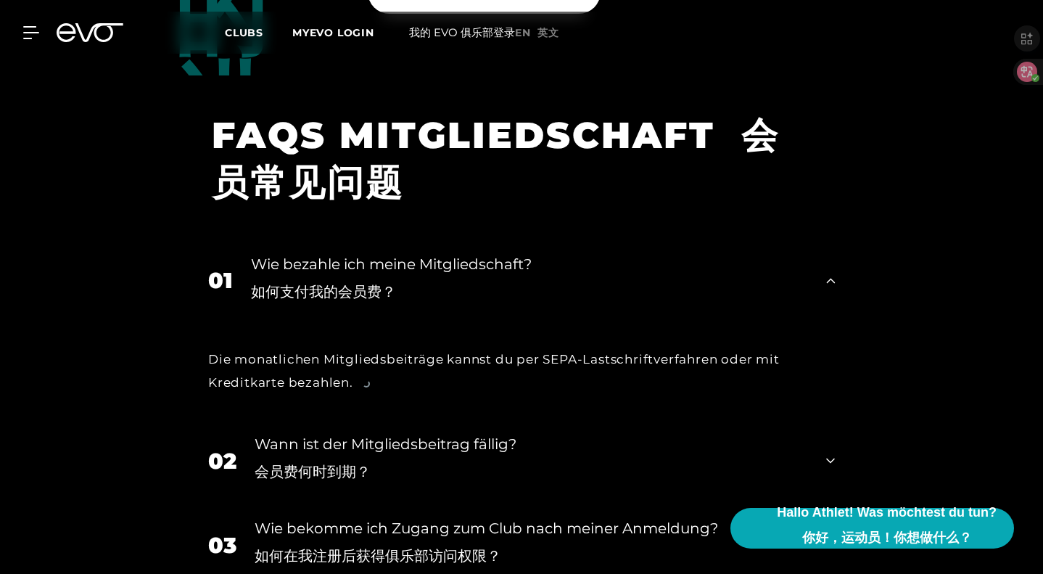
click at [559, 252] on div "01 Wie bezahle ich meine Mitgliedschaft? 如何支付我的会员费？" at bounding box center [522, 281] width 656 height 84
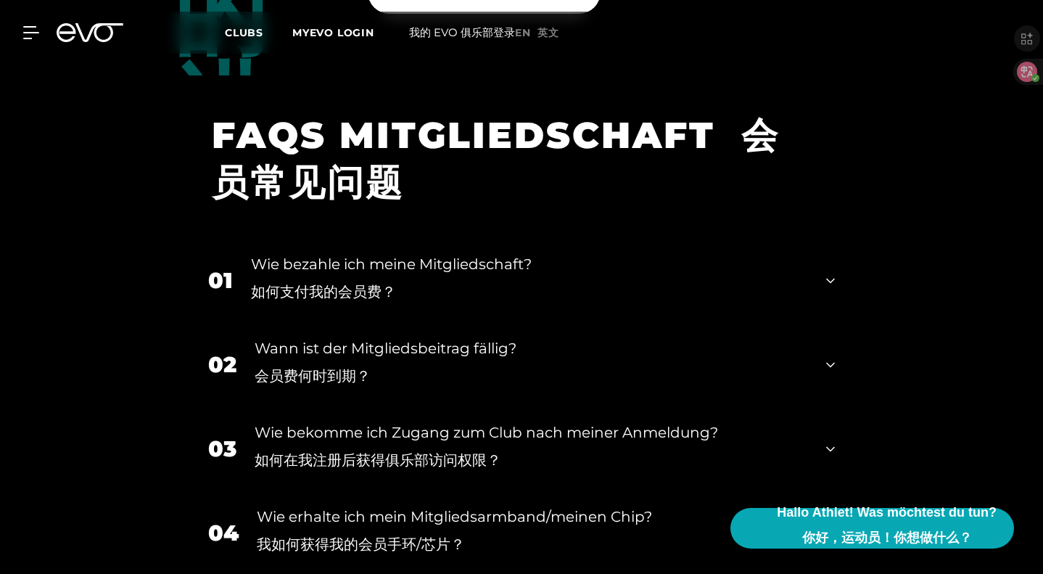
click at [559, 252] on div "01 Wie bezahle ich meine Mitgliedschaft? 如何支付我的会员费？" at bounding box center [522, 281] width 656 height 84
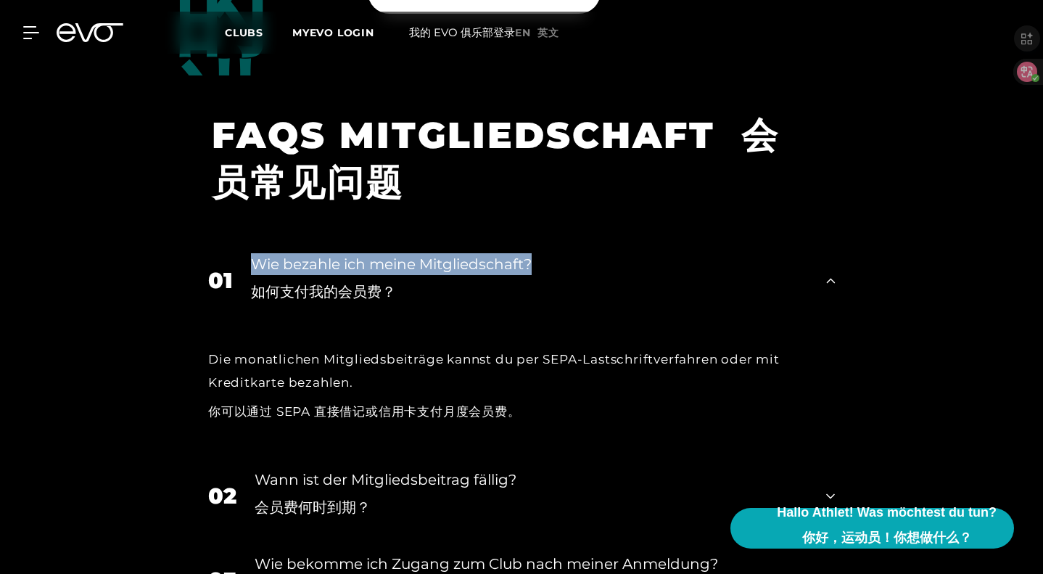
click at [559, 252] on div "01 Wie bezahle ich meine Mitgliedschaft? 如何支付我的会员费？" at bounding box center [522, 281] width 656 height 84
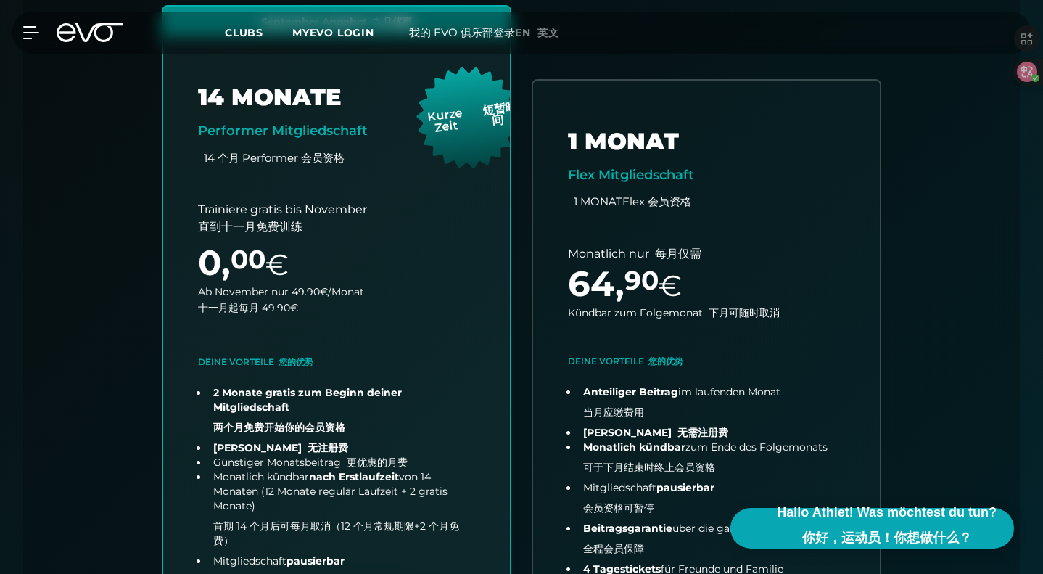
scroll to position [683, 0]
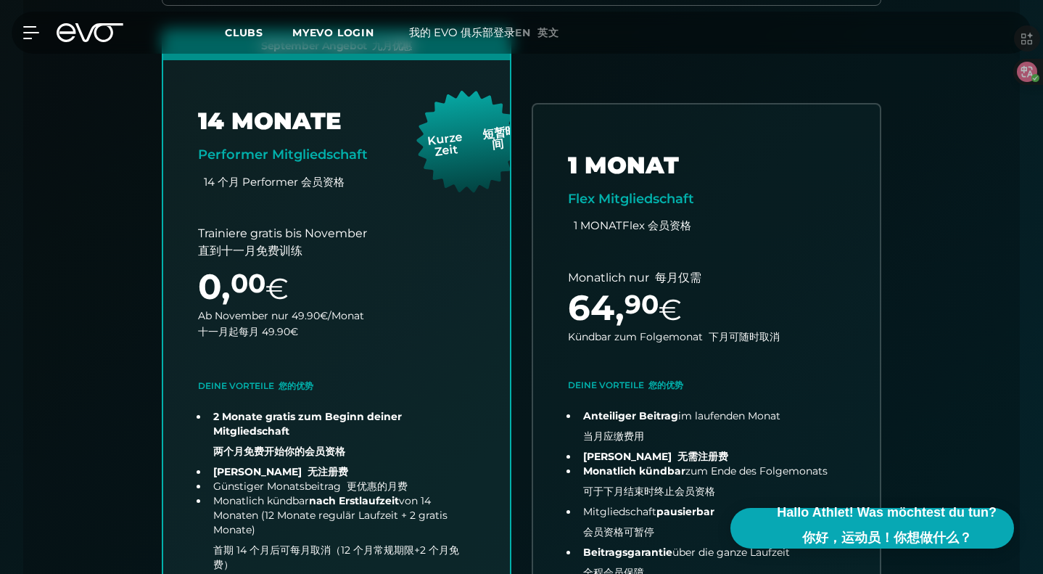
click at [33, 43] on div "MyEVO Login MYEVO 登录 Über EVO 关于 EVO Mitgliedschaften 会员资格 Probetraining 体验训练 T…" at bounding box center [521, 33] width 1037 height 42
click at [30, 32] on icon at bounding box center [34, 33] width 20 height 12
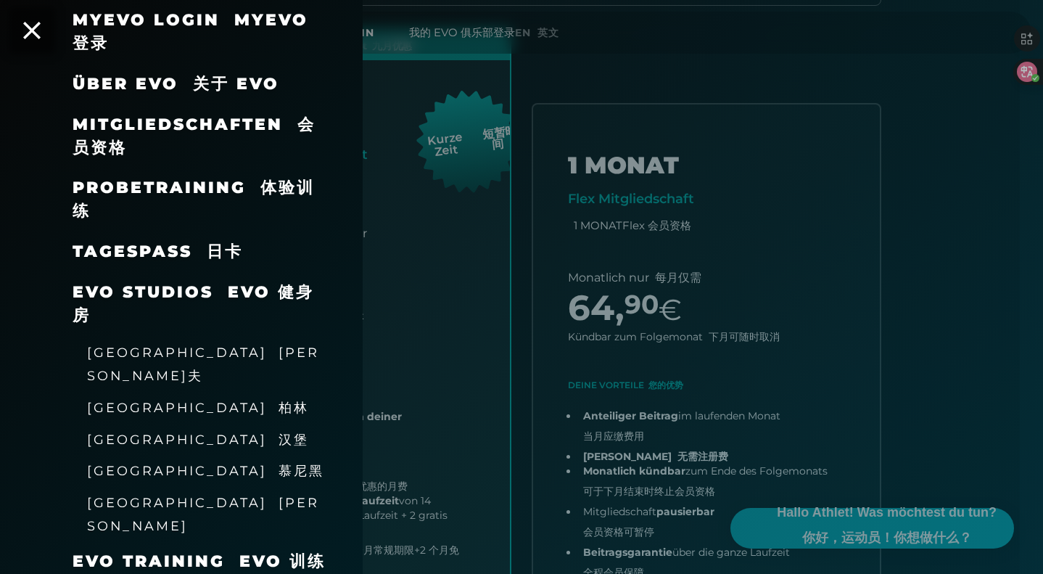
scroll to position [145, 0]
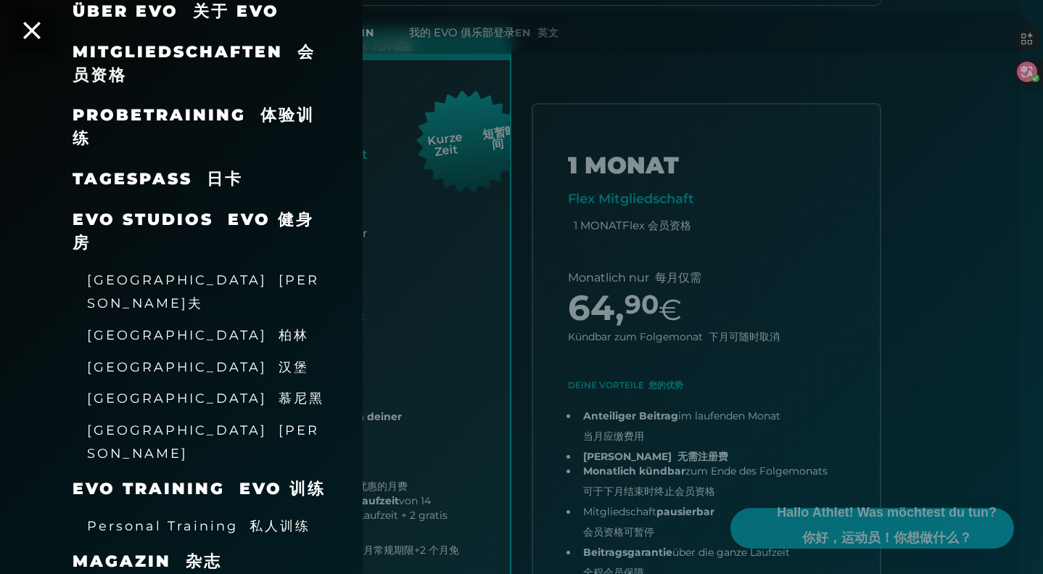
click at [192, 176] on link "TAGESPASS 日卡" at bounding box center [158, 179] width 170 height 20
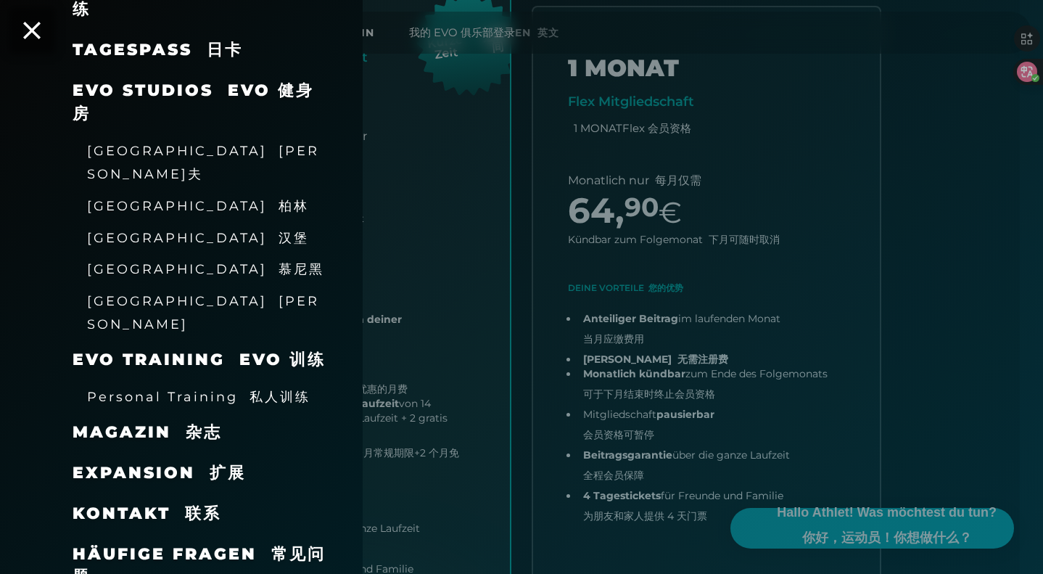
scroll to position [828, 0]
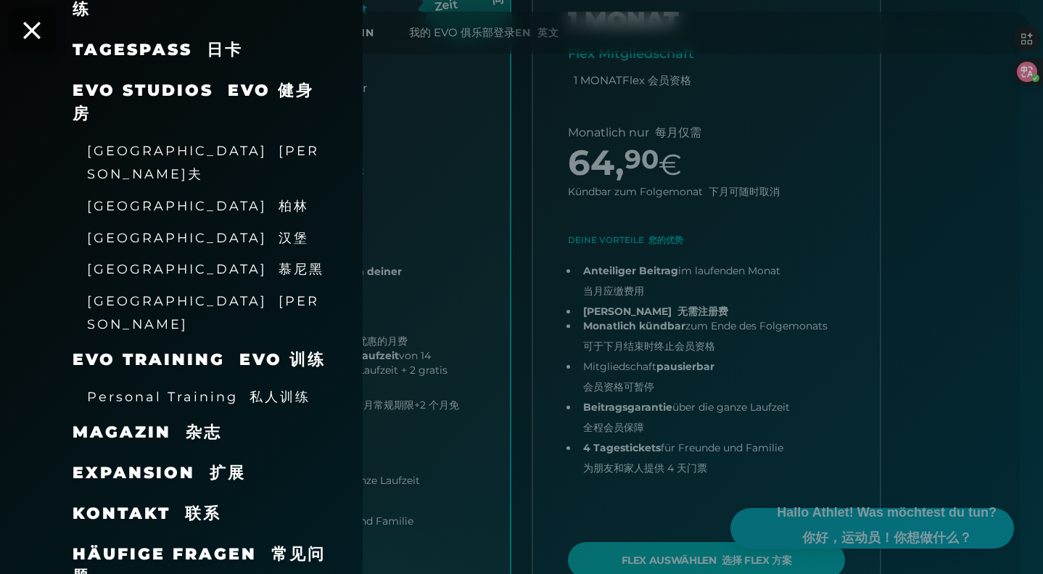
click at [192, 463] on span "Expansion 扩展" at bounding box center [159, 473] width 173 height 20
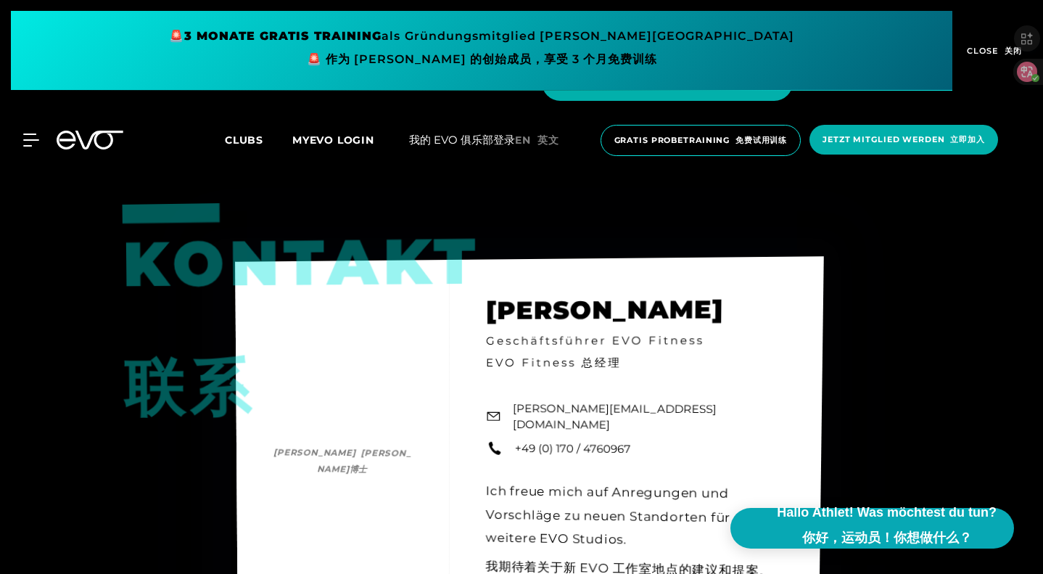
scroll to position [2879, 0]
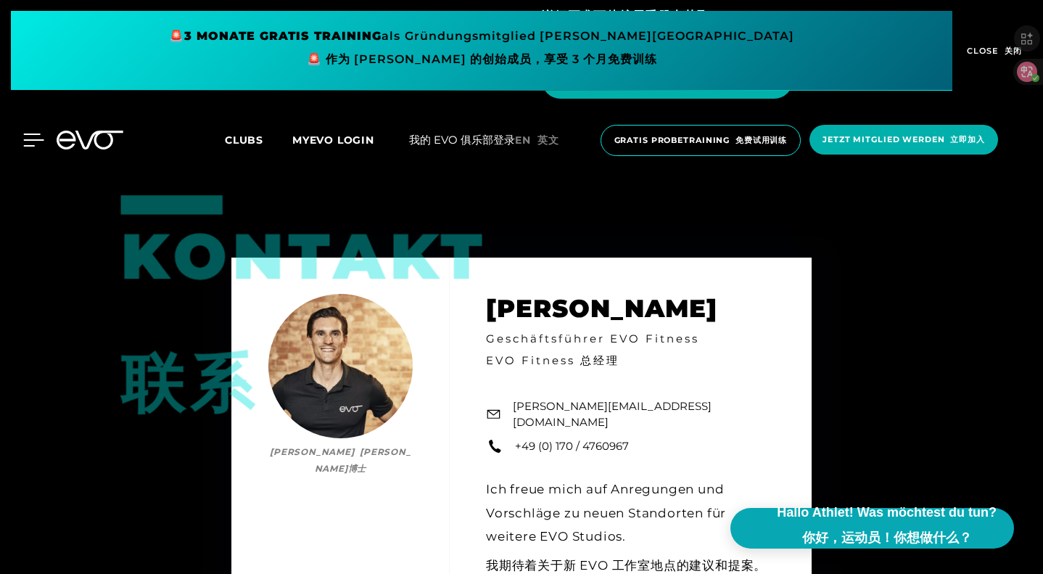
click at [29, 139] on icon at bounding box center [34, 140] width 20 height 12
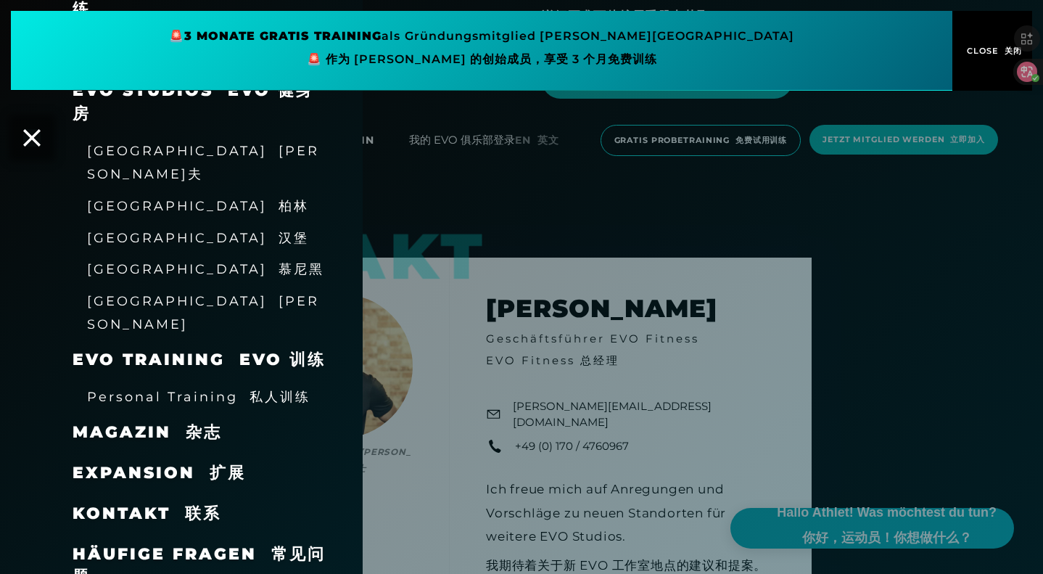
scroll to position [274, 0]
click at [244, 544] on span "Häufige Fragen 常见问题" at bounding box center [199, 565] width 253 height 43
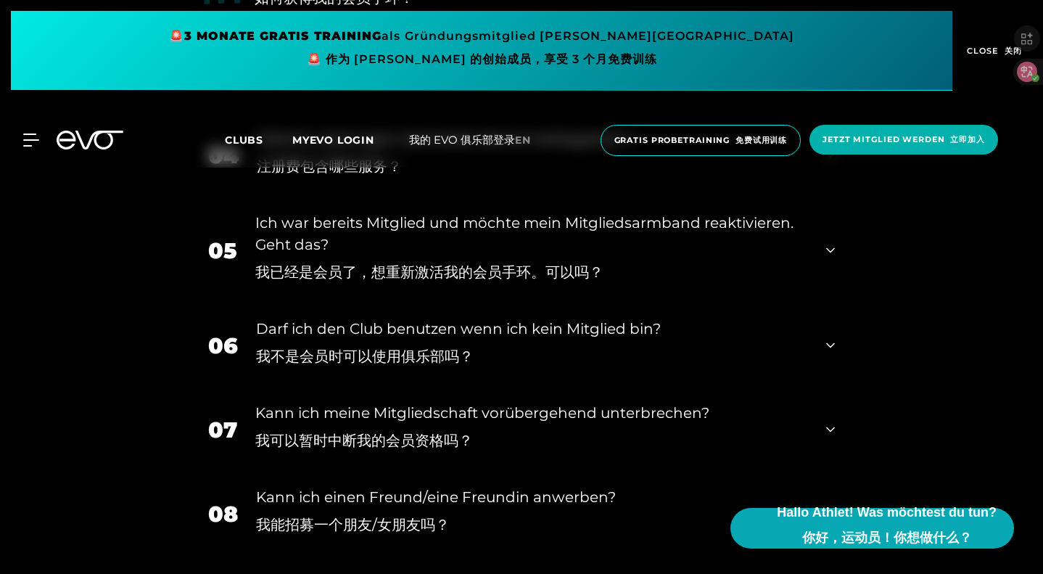
scroll to position [943, 0]
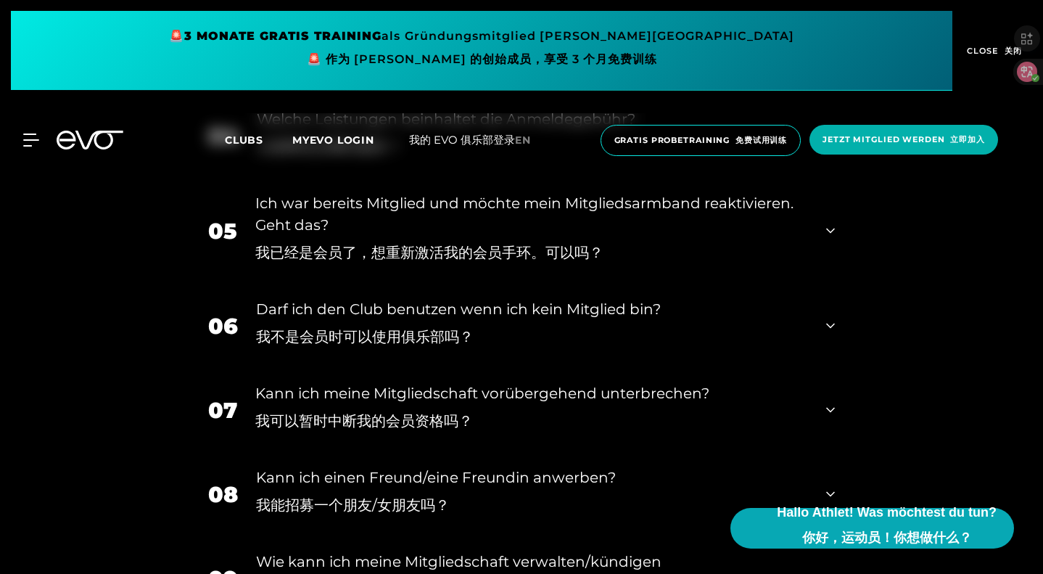
click at [850, 284] on div "06 Darf ich den Club benutzen wenn ich kein Mitglied bin? 我不是会员时可以使用俱乐部吗？" at bounding box center [522, 326] width 656 height 84
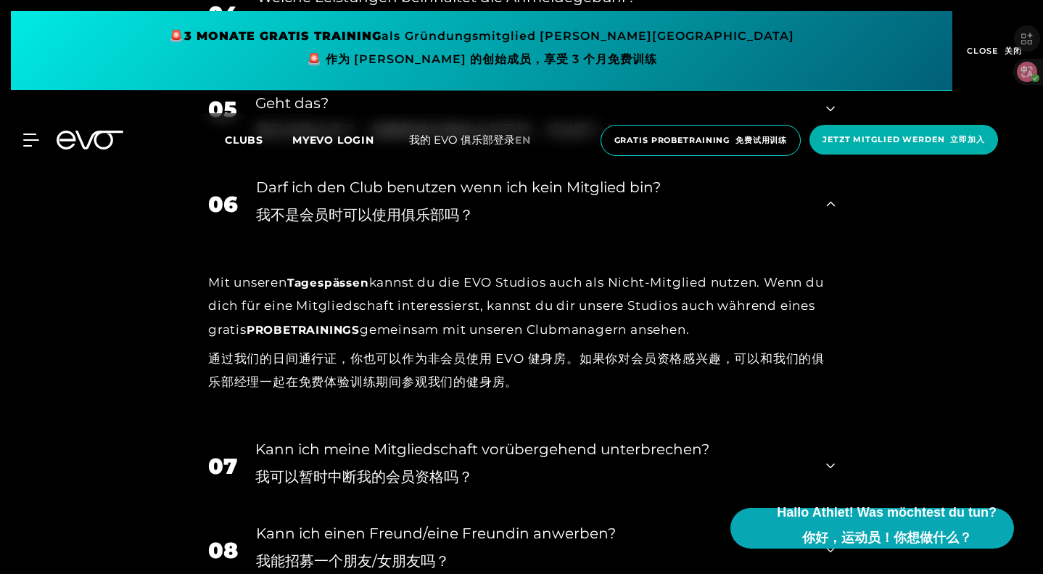
scroll to position [1088, 0]
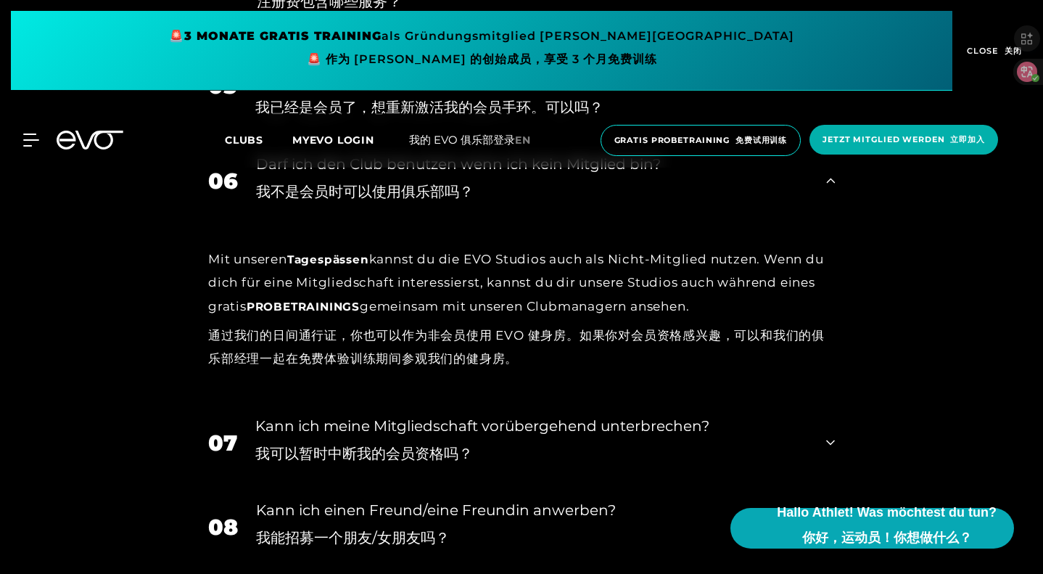
click at [850, 400] on div "07 Kann ich meine Mitgliedschaft vorübergehend unterbrechen? 我可以暂时中断我的会员资格吗？" at bounding box center [522, 442] width 656 height 84
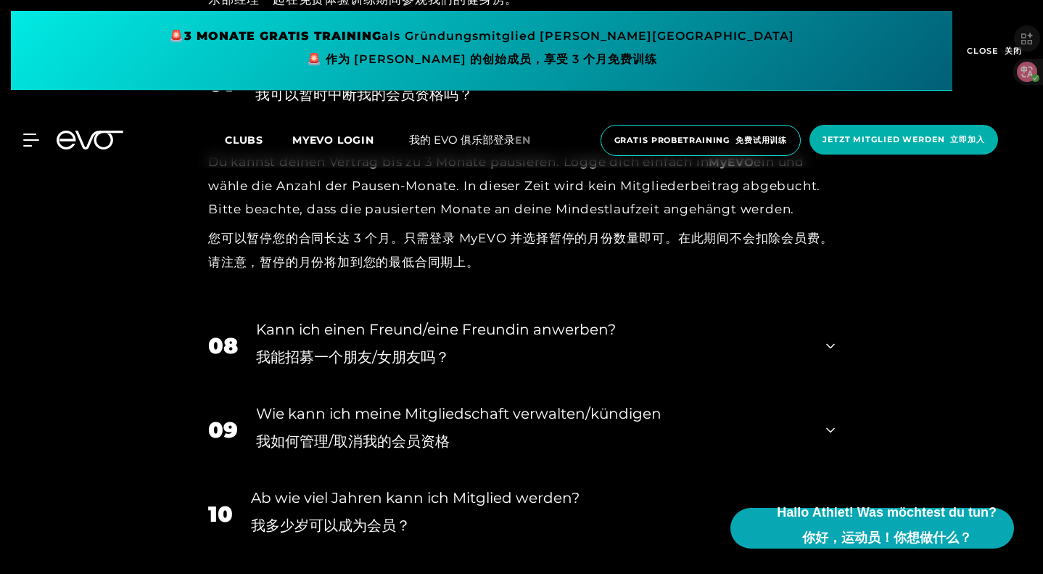
scroll to position [1451, 0]
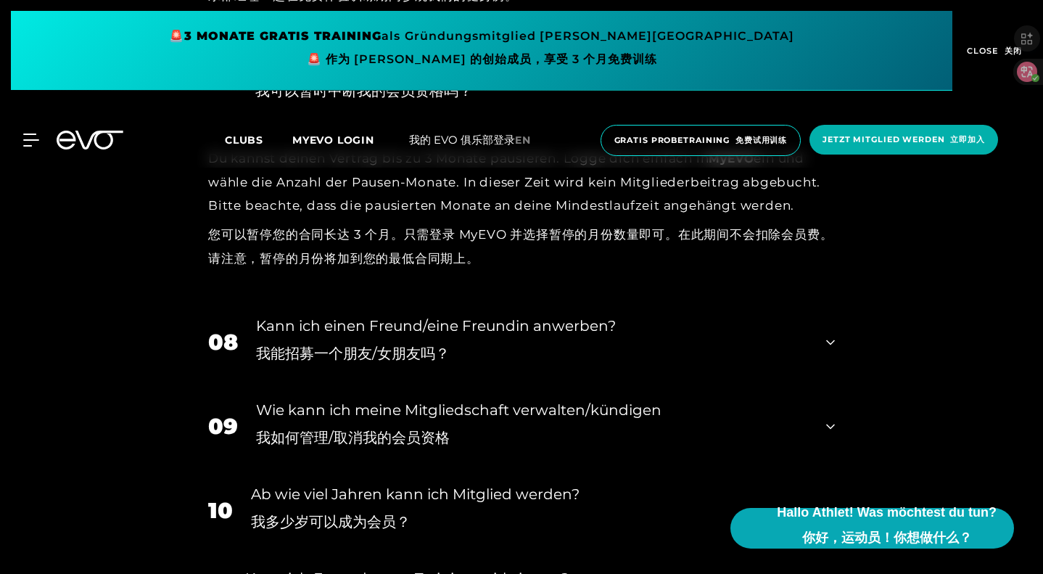
click at [808, 315] on div "Kann ich einen Freund/eine Freundin anwerben? 我能招募一个朋友/女朋友吗？" at bounding box center [532, 342] width 552 height 55
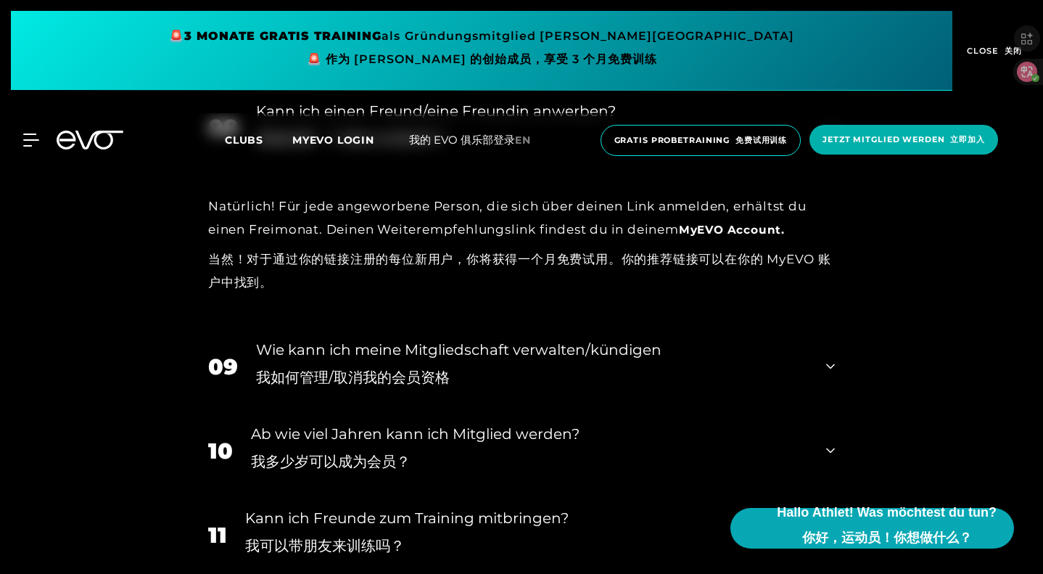
scroll to position [1669, 0]
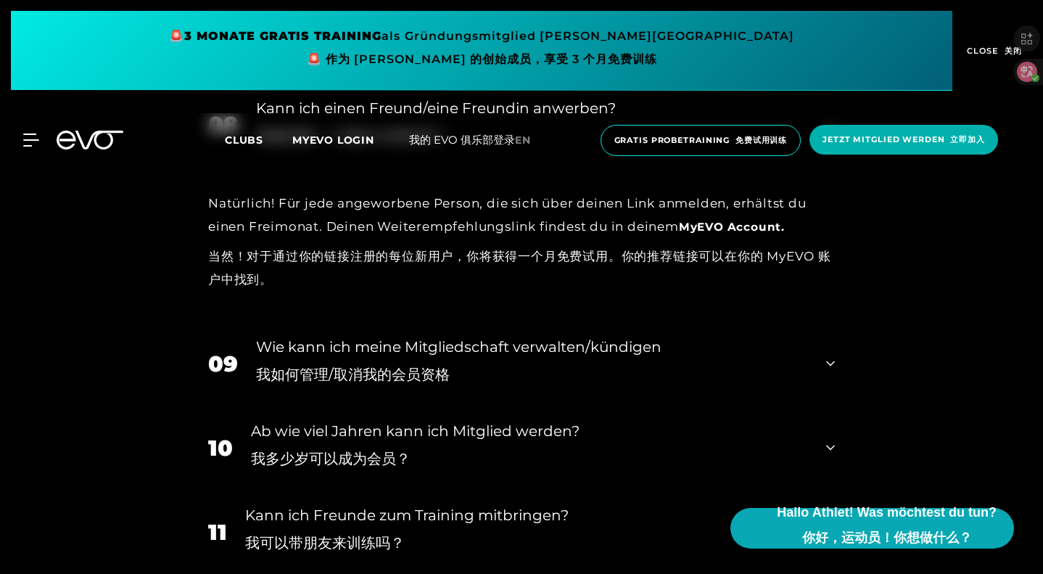
click at [839, 406] on div "10 Ab wie viel Jahren kann ich Mitglied werden? 我多少岁可以成为会员？" at bounding box center [522, 448] width 656 height 84
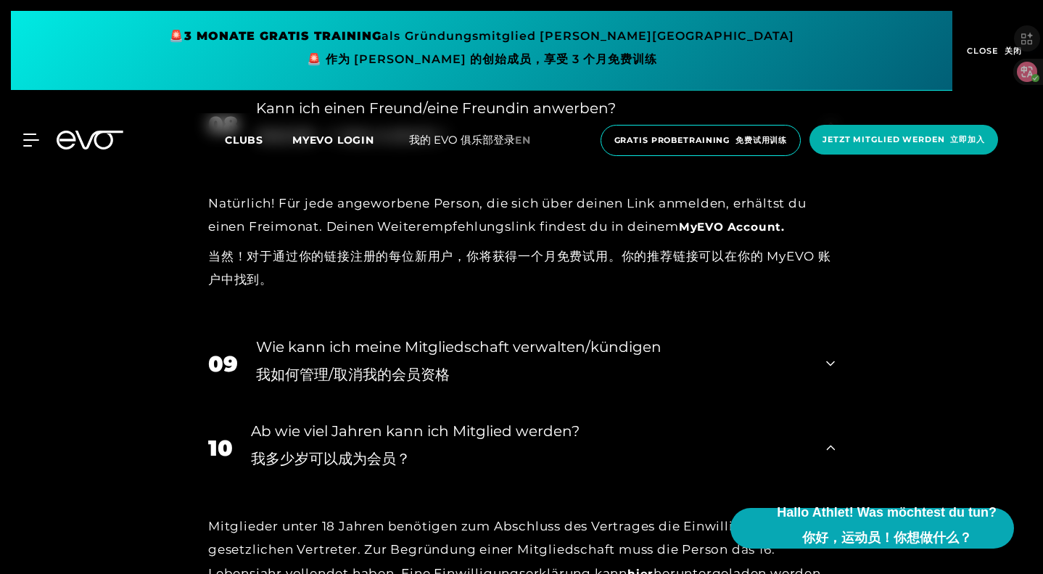
click at [808, 336] on div "Wie kann ich meine Mitgliedschaft verwalten/kündigen 我如何管理/取消我的会员资格" at bounding box center [532, 363] width 552 height 55
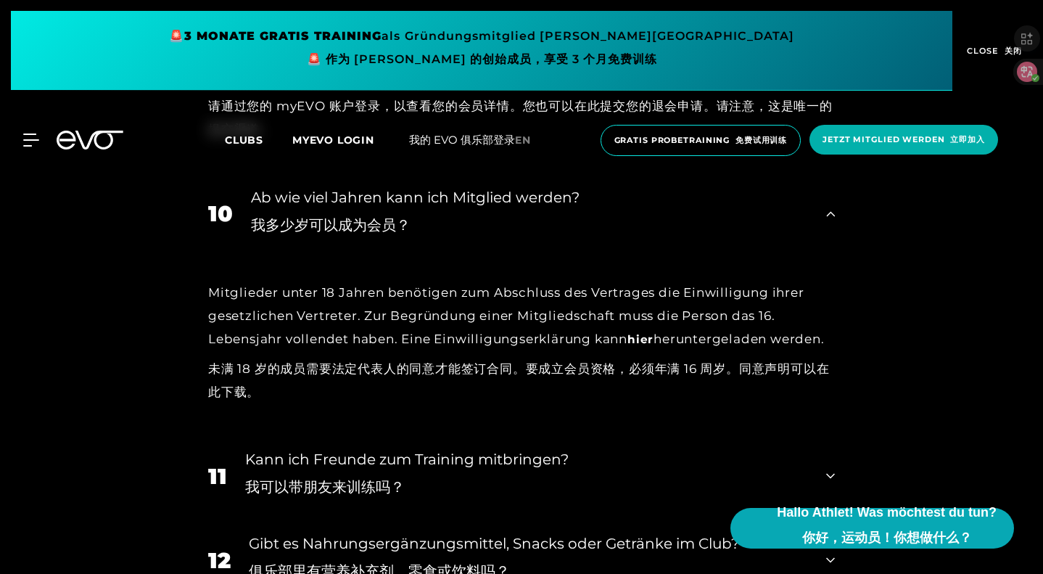
scroll to position [2104, 0]
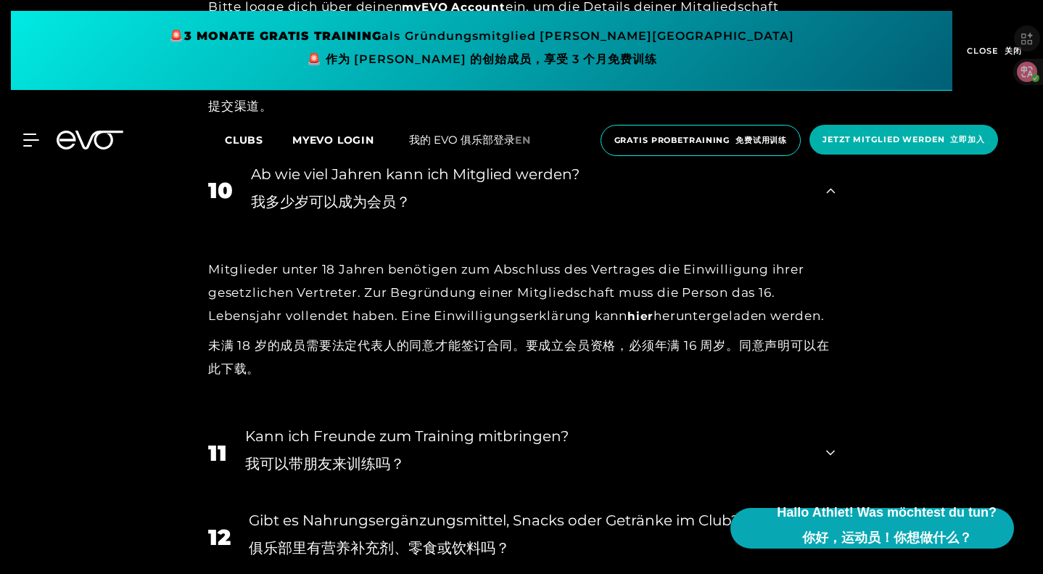
click at [808, 425] on div "Kann ich Freunde zum Training mitbringen? 我可以带朋友来训练吗？" at bounding box center [526, 452] width 563 height 55
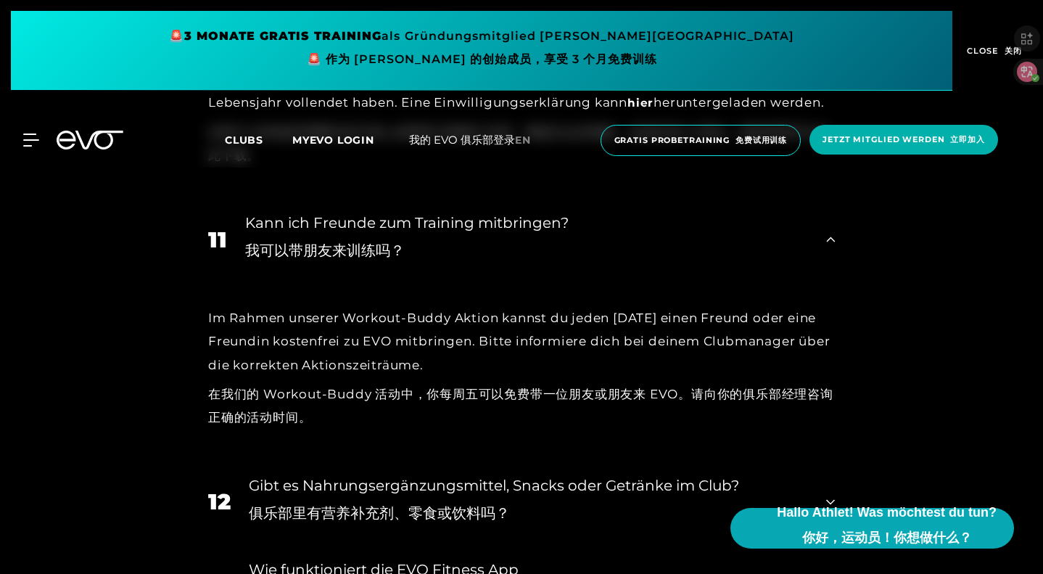
scroll to position [2322, 0]
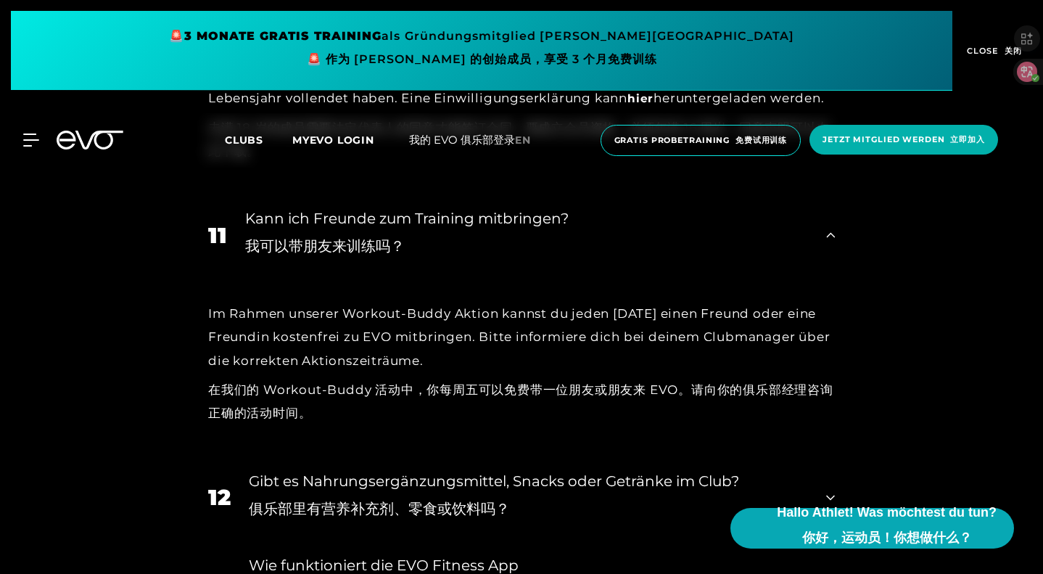
click at [772, 470] on div "Gibt es Nahrungsergänzungsmittel, Snacks oder Getränke im Club? 俱乐部里有营养补充剂、零食或饮…" at bounding box center [528, 497] width 559 height 55
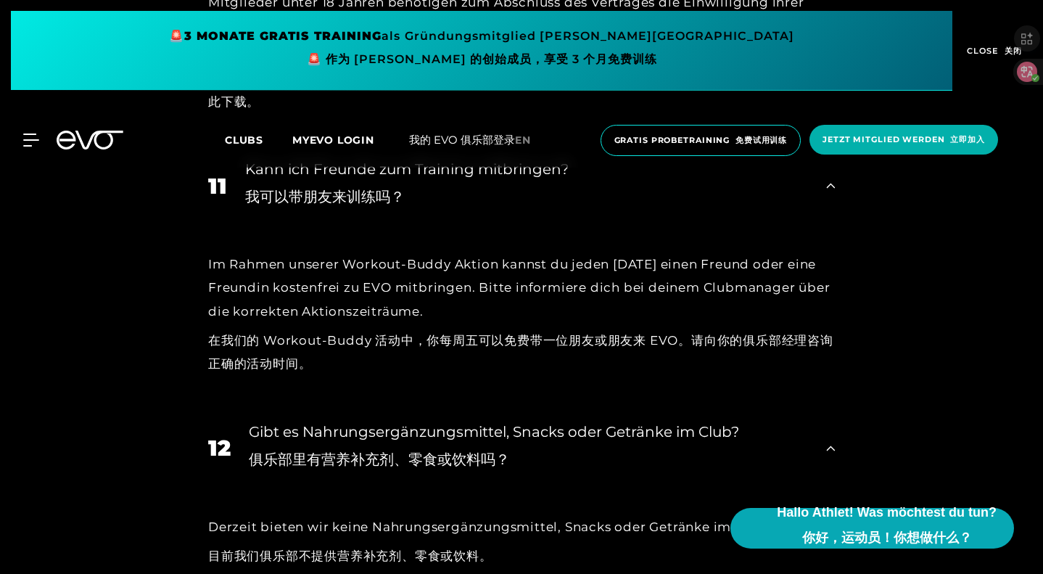
scroll to position [2394, 0]
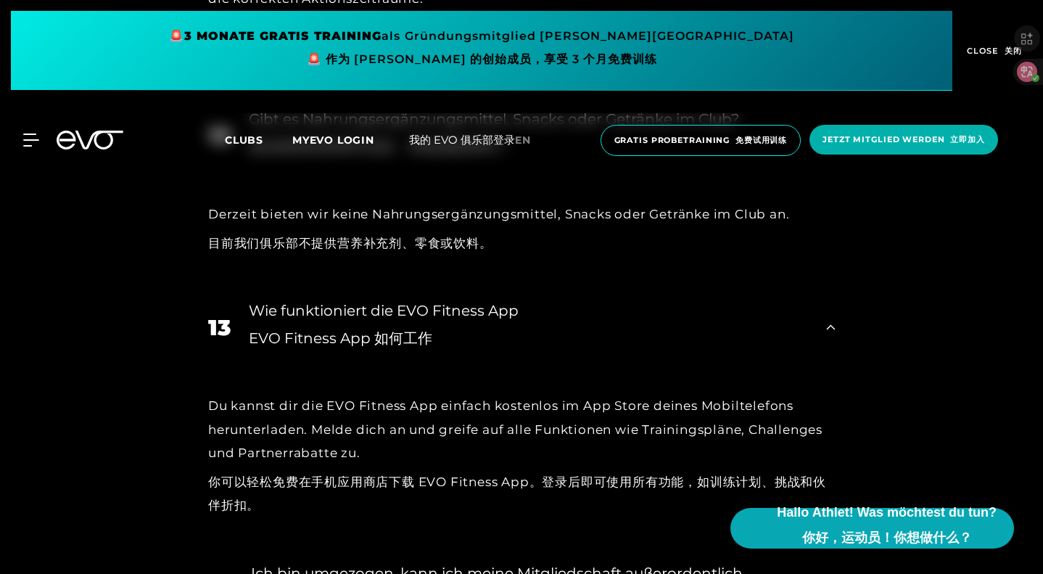
scroll to position [2684, 0]
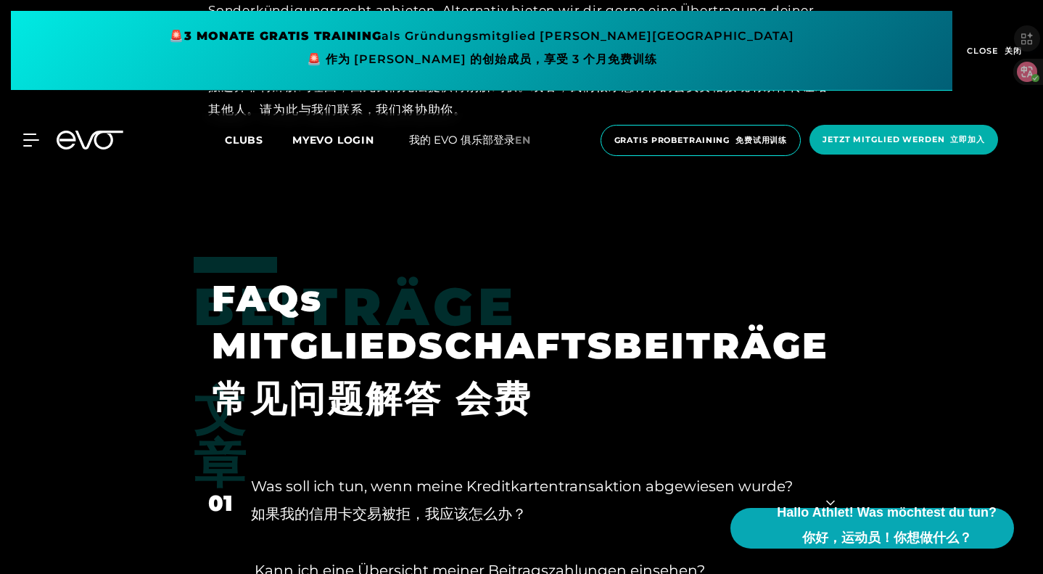
scroll to position [3410, 0]
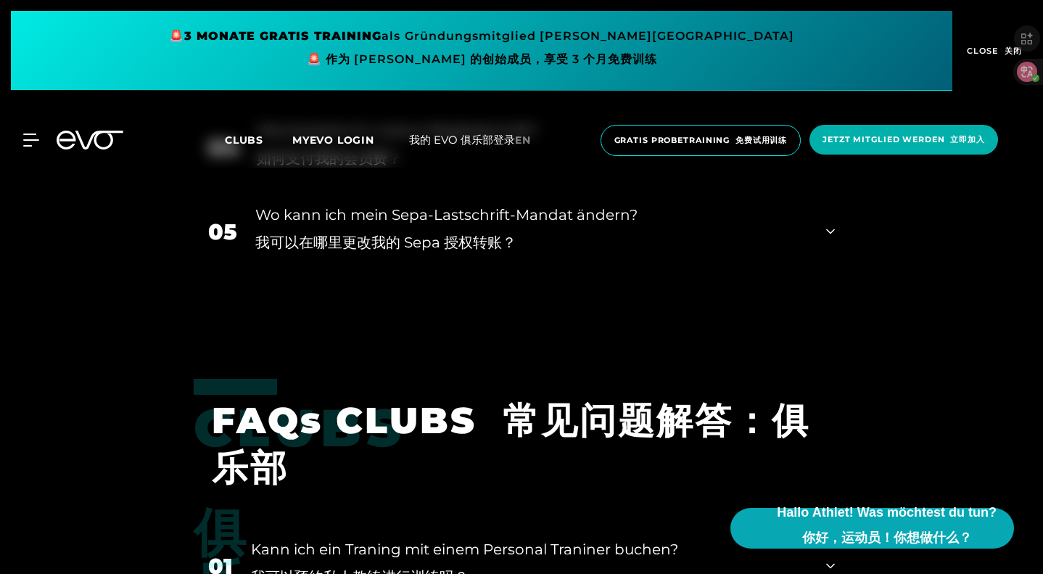
scroll to position [4135, 0]
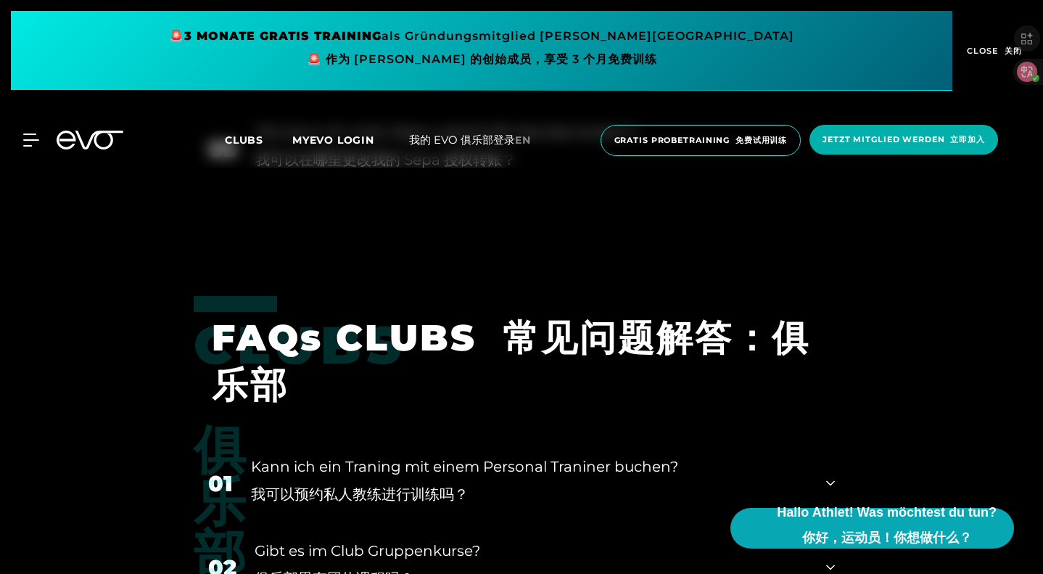
scroll to position [4208, 0]
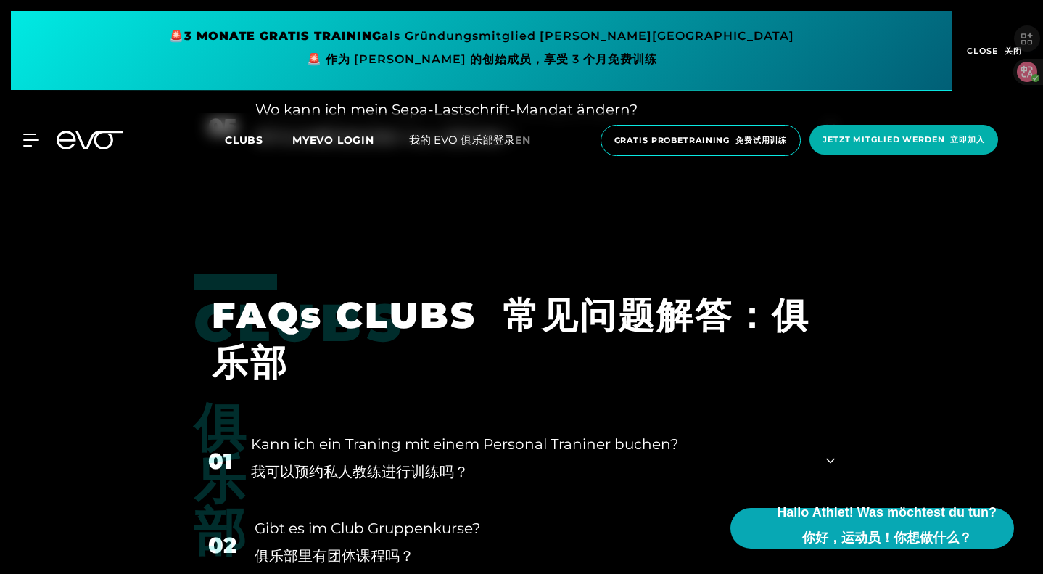
drag, startPoint x: 818, startPoint y: 311, endPoint x: 916, endPoint y: 316, distance: 97.4
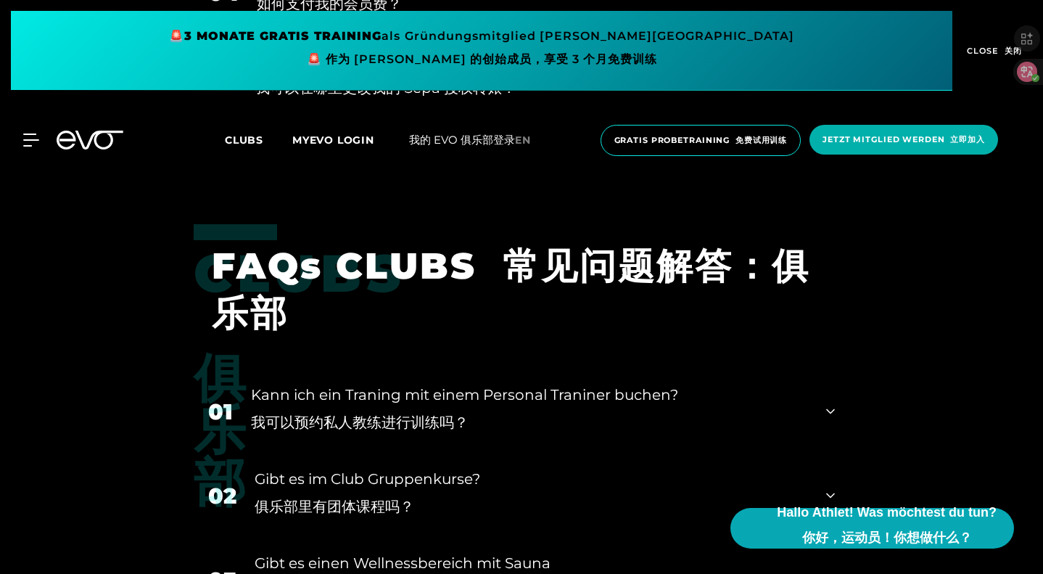
scroll to position [4280, 0]
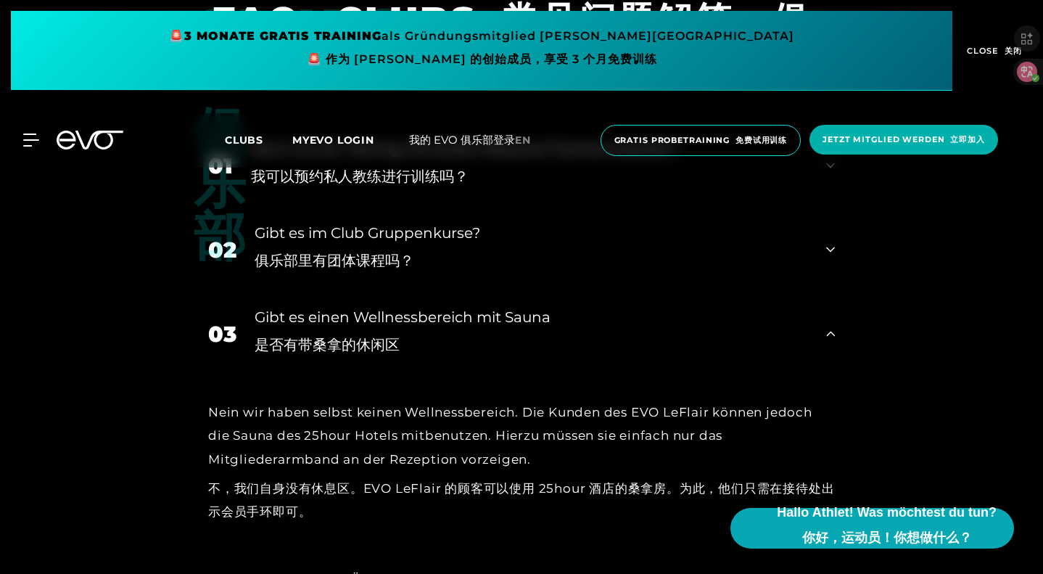
scroll to position [4571, 0]
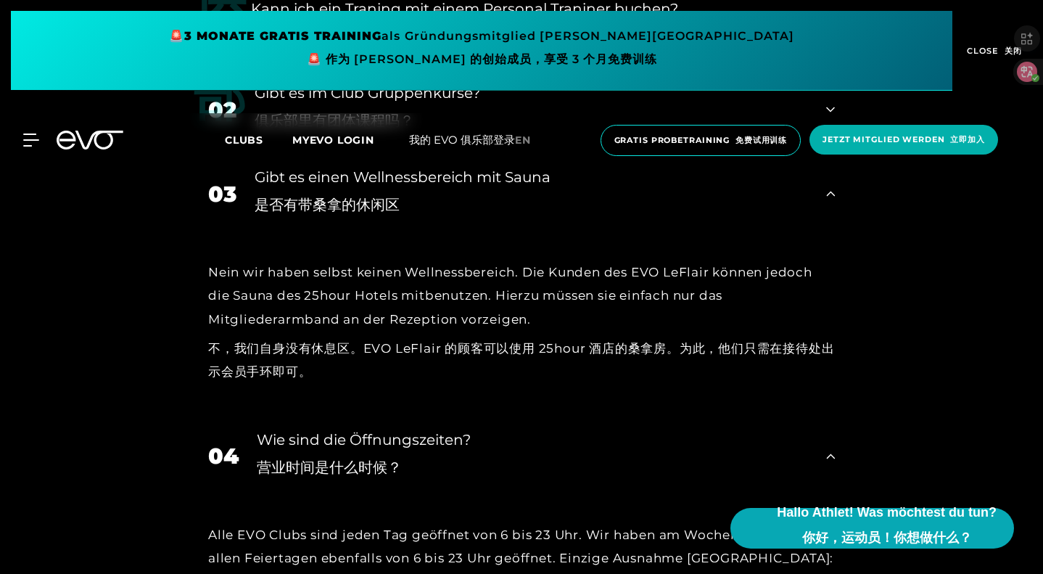
scroll to position [4716, 0]
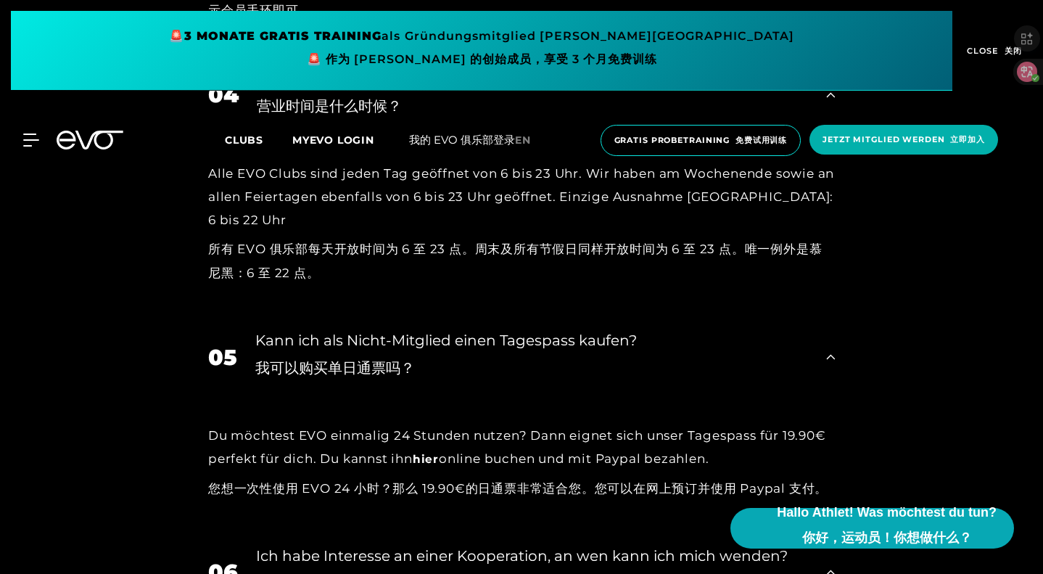
scroll to position [5006, 0]
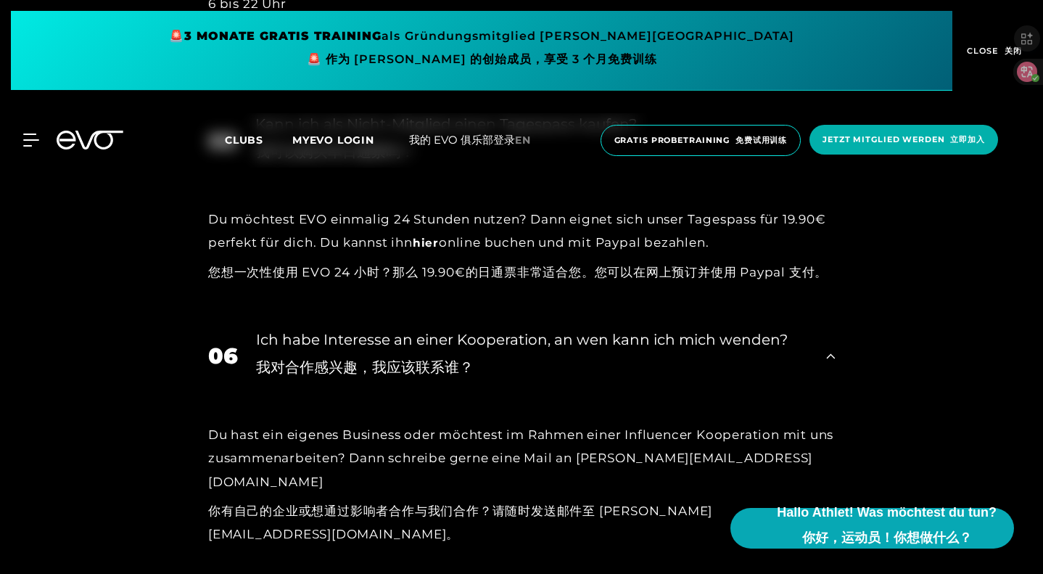
scroll to position [5223, 0]
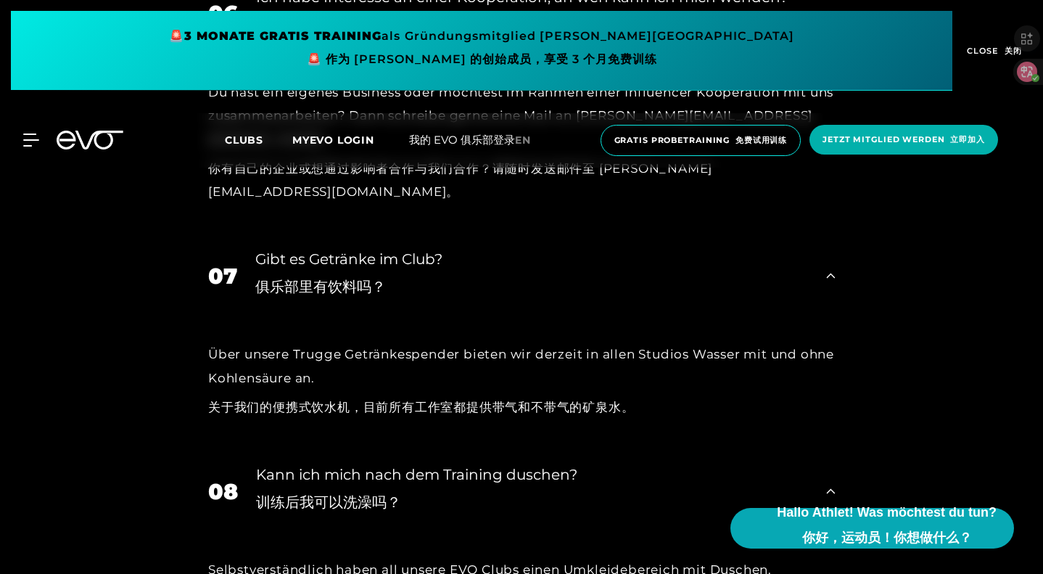
scroll to position [5586, 0]
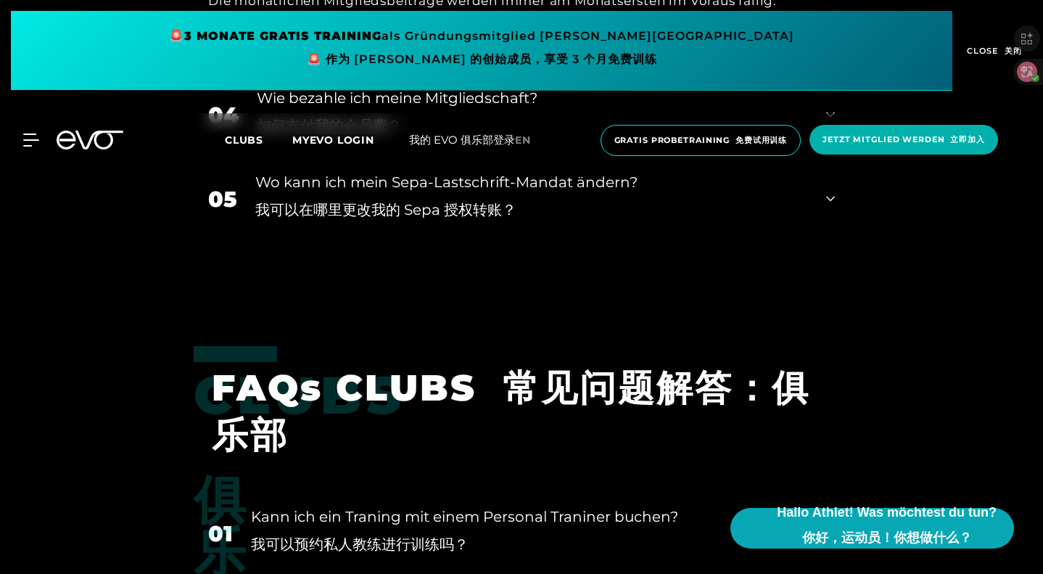
scroll to position [4208, 0]
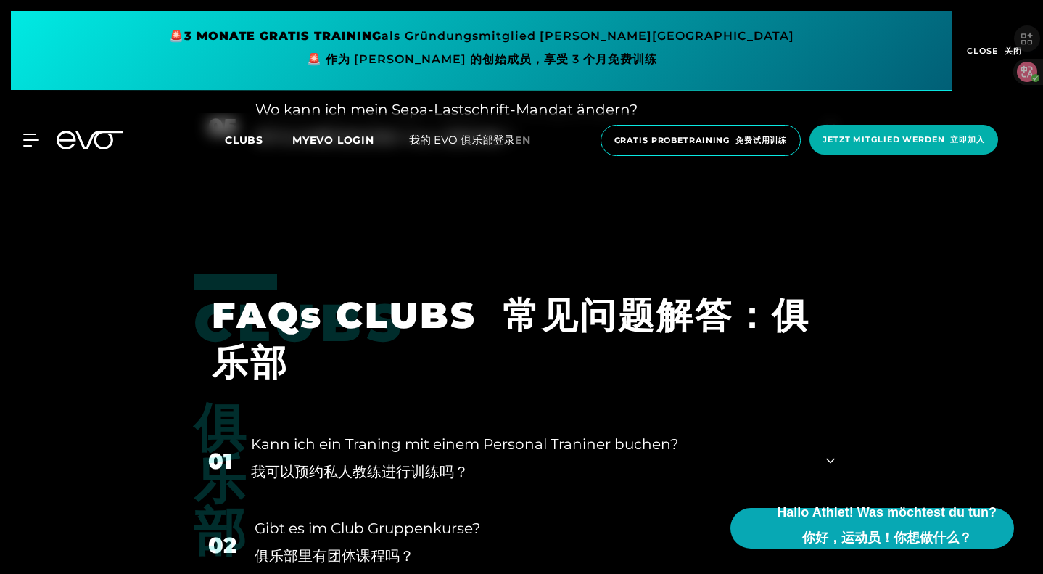
drag, startPoint x: 266, startPoint y: 362, endPoint x: 327, endPoint y: 366, distance: 61.1
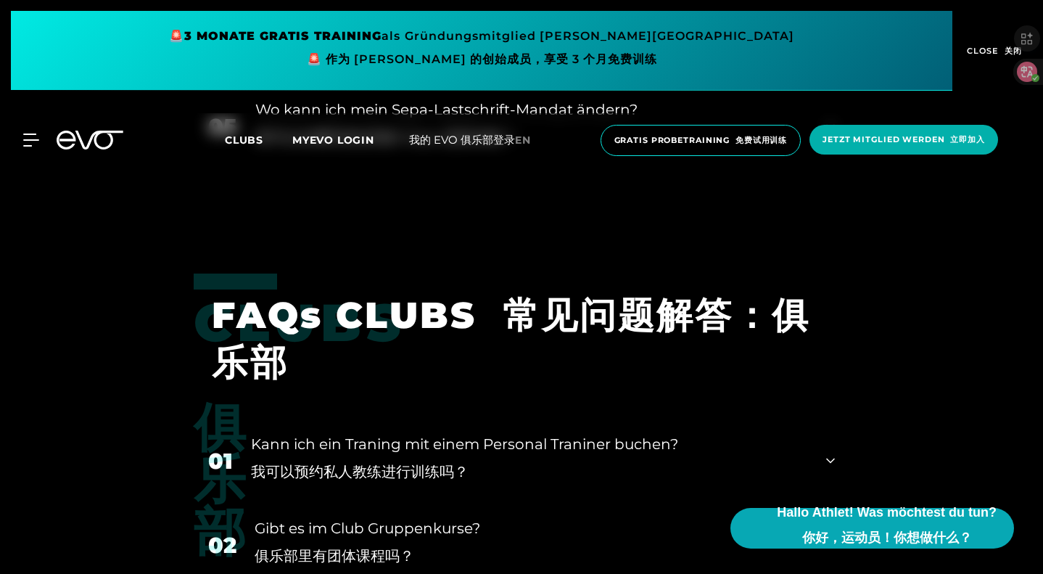
drag, startPoint x: 263, startPoint y: 363, endPoint x: 333, endPoint y: 363, distance: 69.6
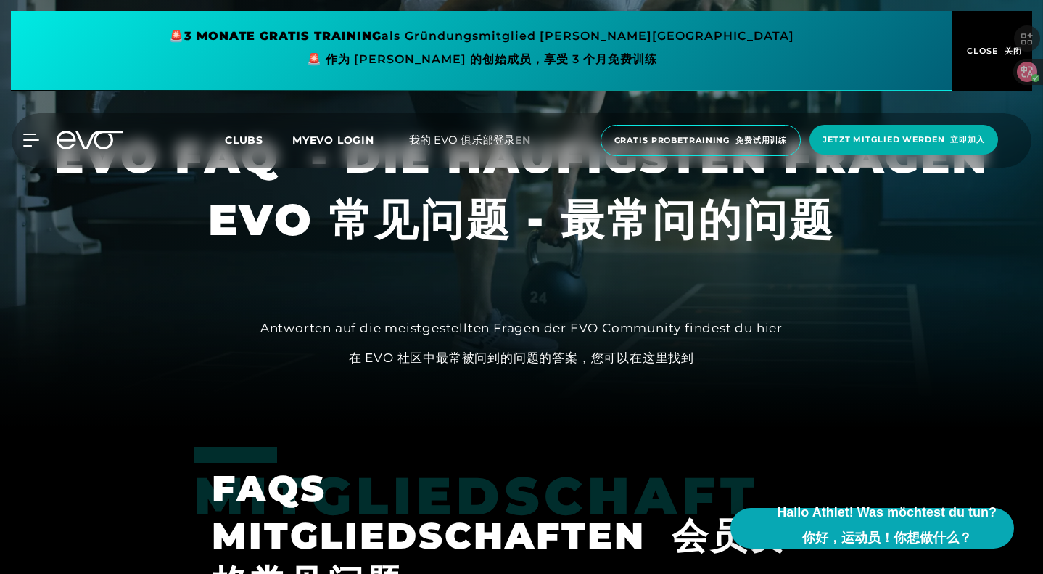
scroll to position [0, 0]
